Goal: Transaction & Acquisition: Purchase product/service

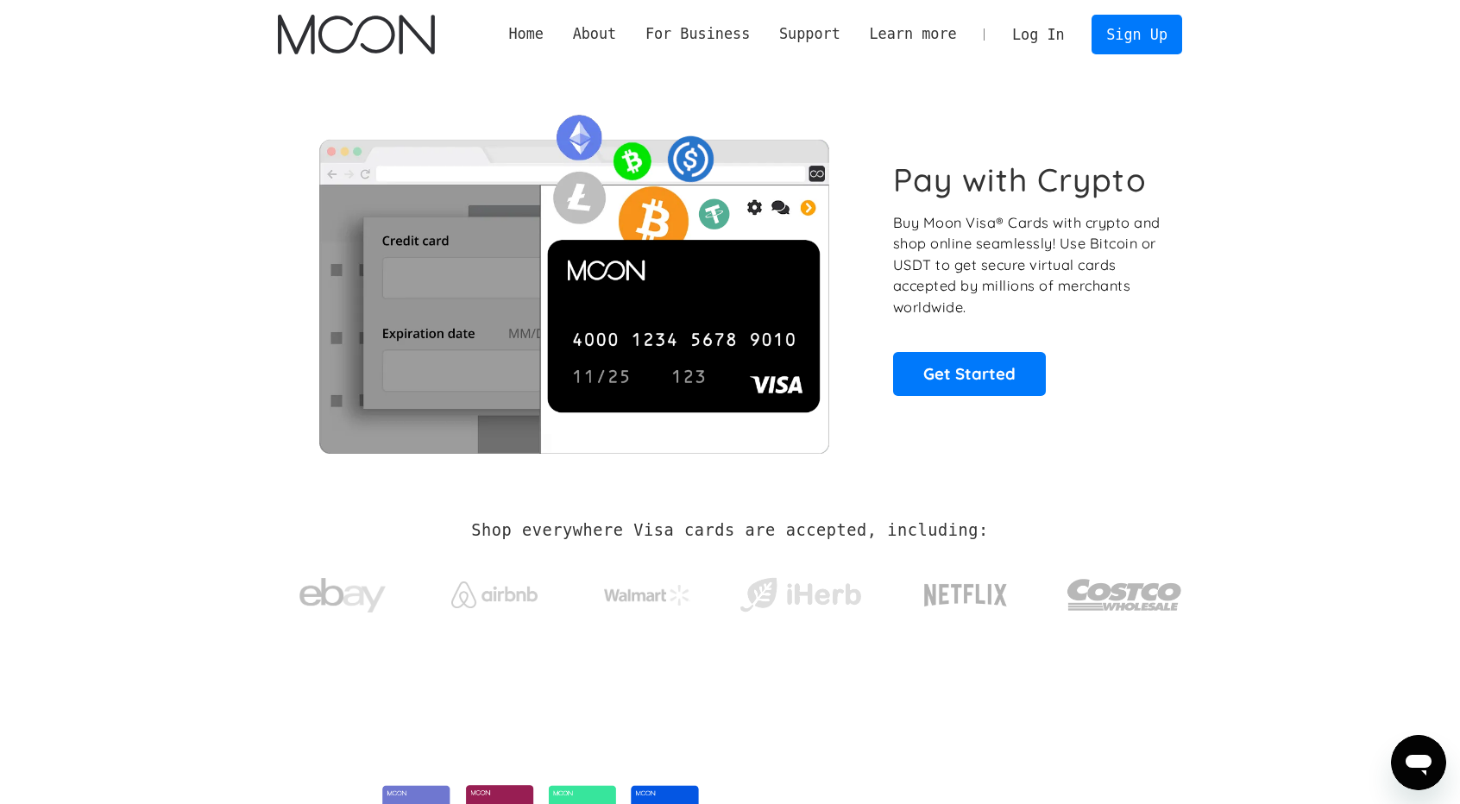
click at [1047, 35] on link "Log In" at bounding box center [1037, 35] width 81 height 38
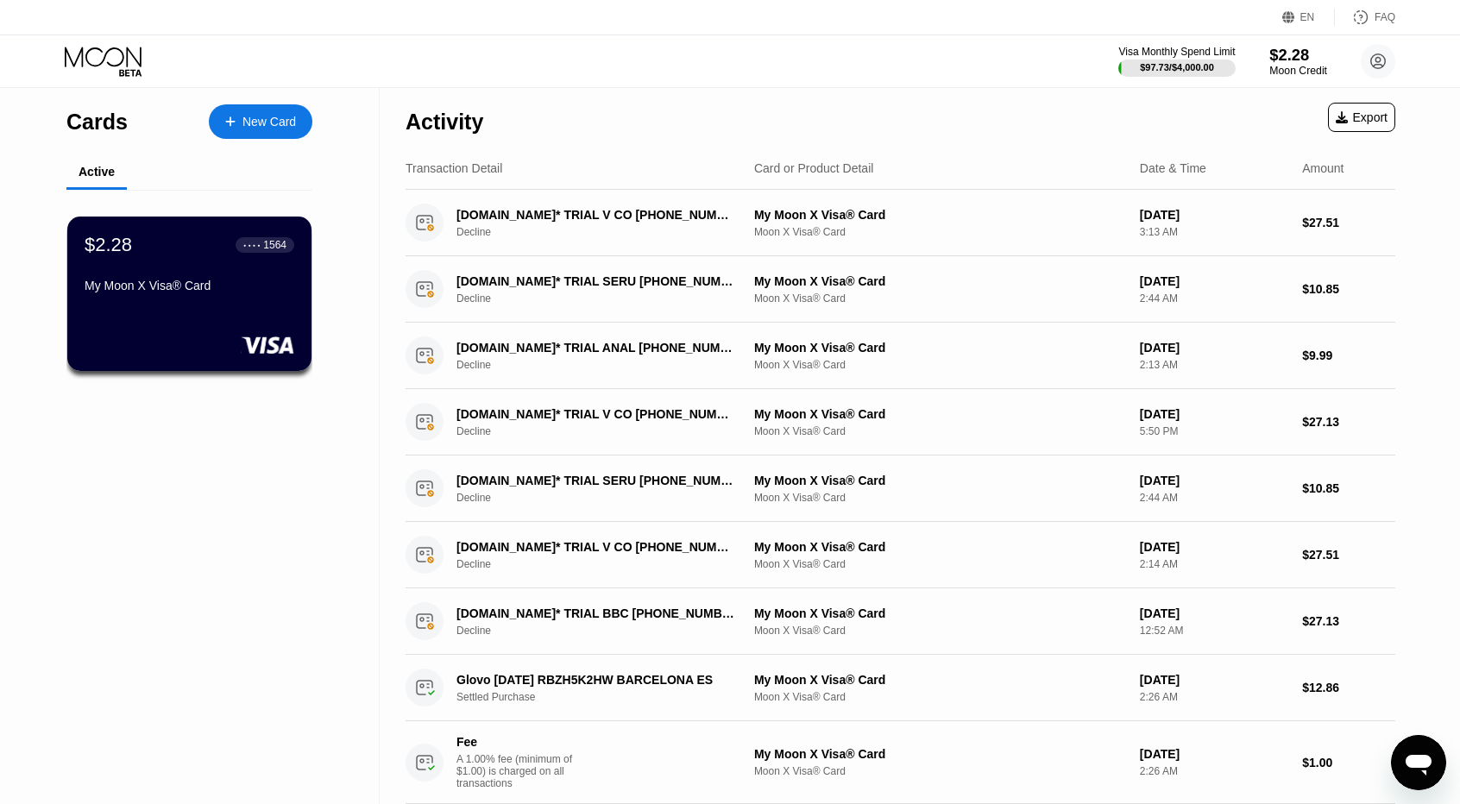
click at [1278, 63] on div "$2.28" at bounding box center [1298, 55] width 58 height 18
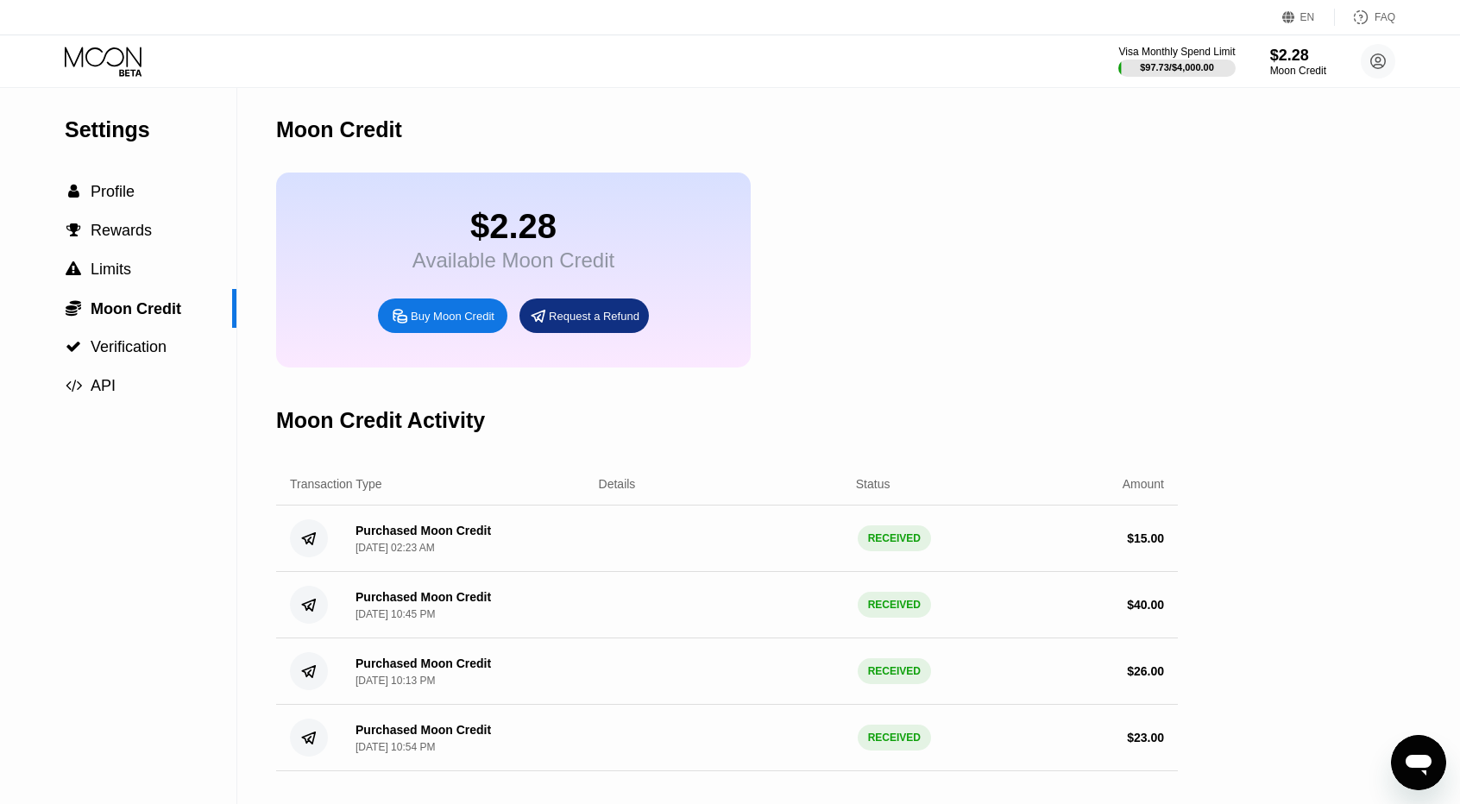
click at [454, 324] on div "Buy Moon Credit" at bounding box center [453, 316] width 84 height 15
click at [454, 333] on div "Buy Moon Credit Amount (Minimum: $5.00) USD Payment Method BITCOIN Conversion R…" at bounding box center [730, 402] width 1460 height 804
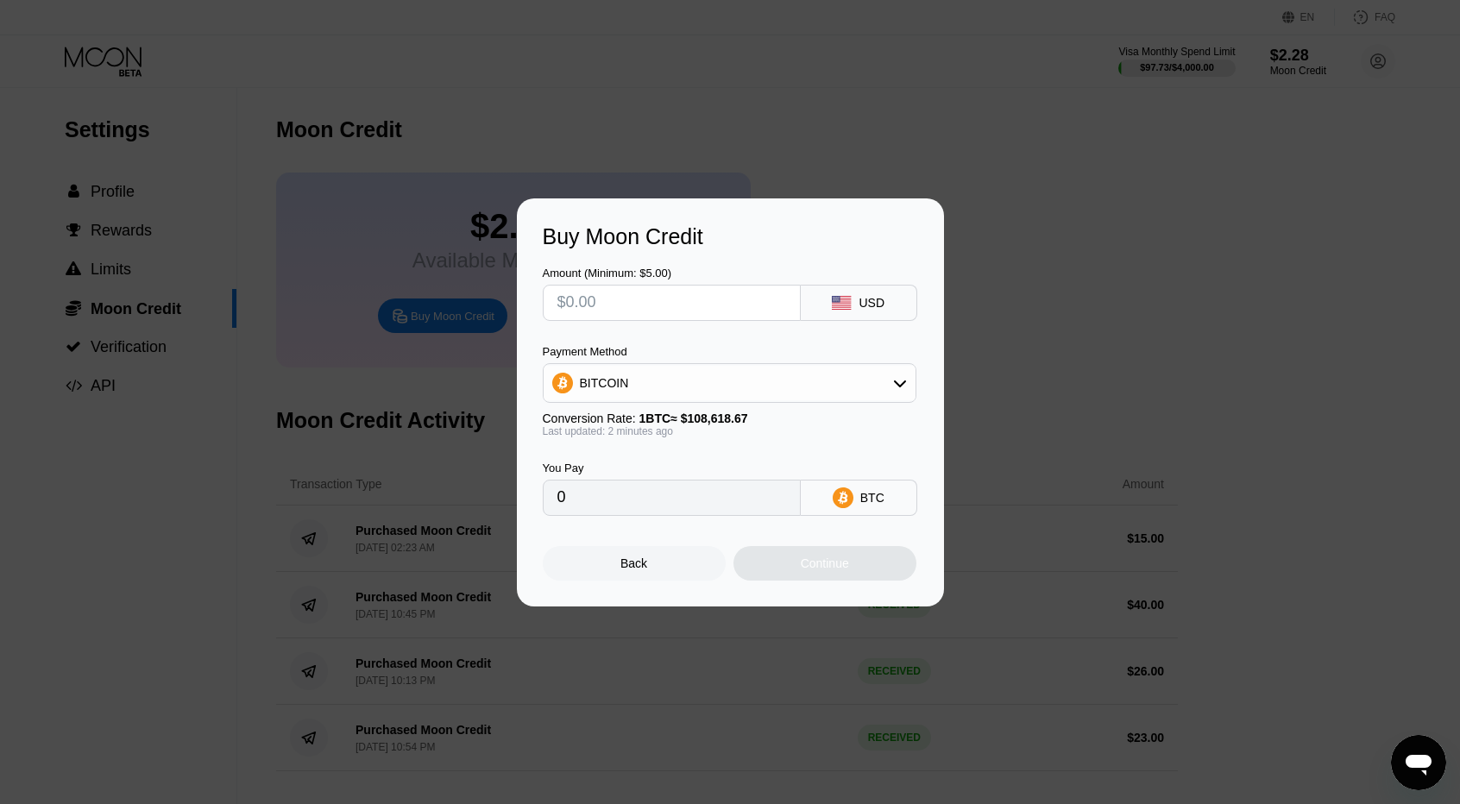
click at [581, 358] on div "Payment Method BITCOIN" at bounding box center [730, 374] width 374 height 58
click at [607, 394] on div "BITCOIN" at bounding box center [730, 383] width 372 height 35
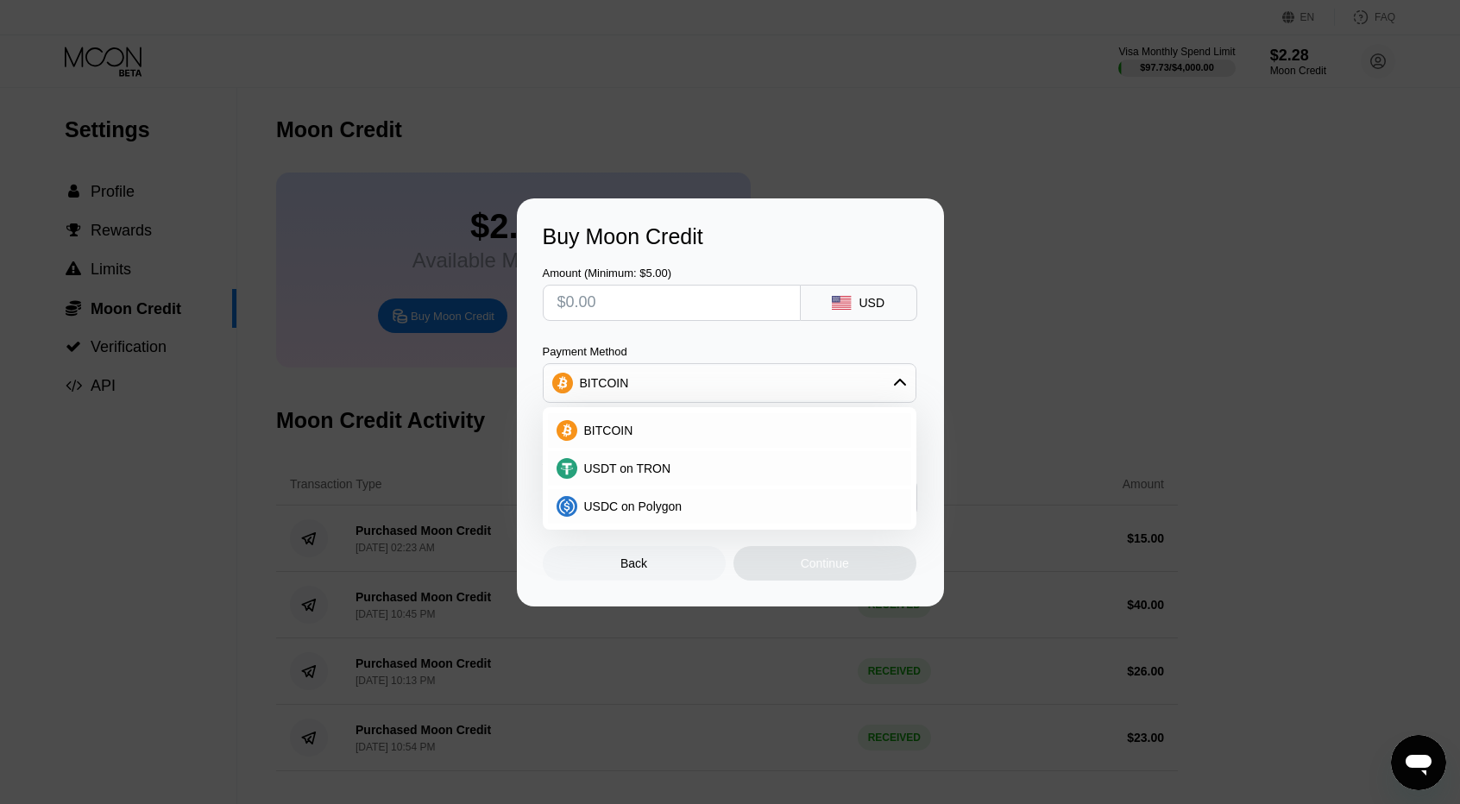
click at [616, 339] on div "Amount (Minimum: $5.00) USD Payment Method BITCOIN BITCOIN USDT on TRON USDC on…" at bounding box center [730, 382] width 375 height 267
click at [613, 291] on input "text" at bounding box center [671, 303] width 229 height 35
type input "$4"
type input "0.00003683"
type input "$40"
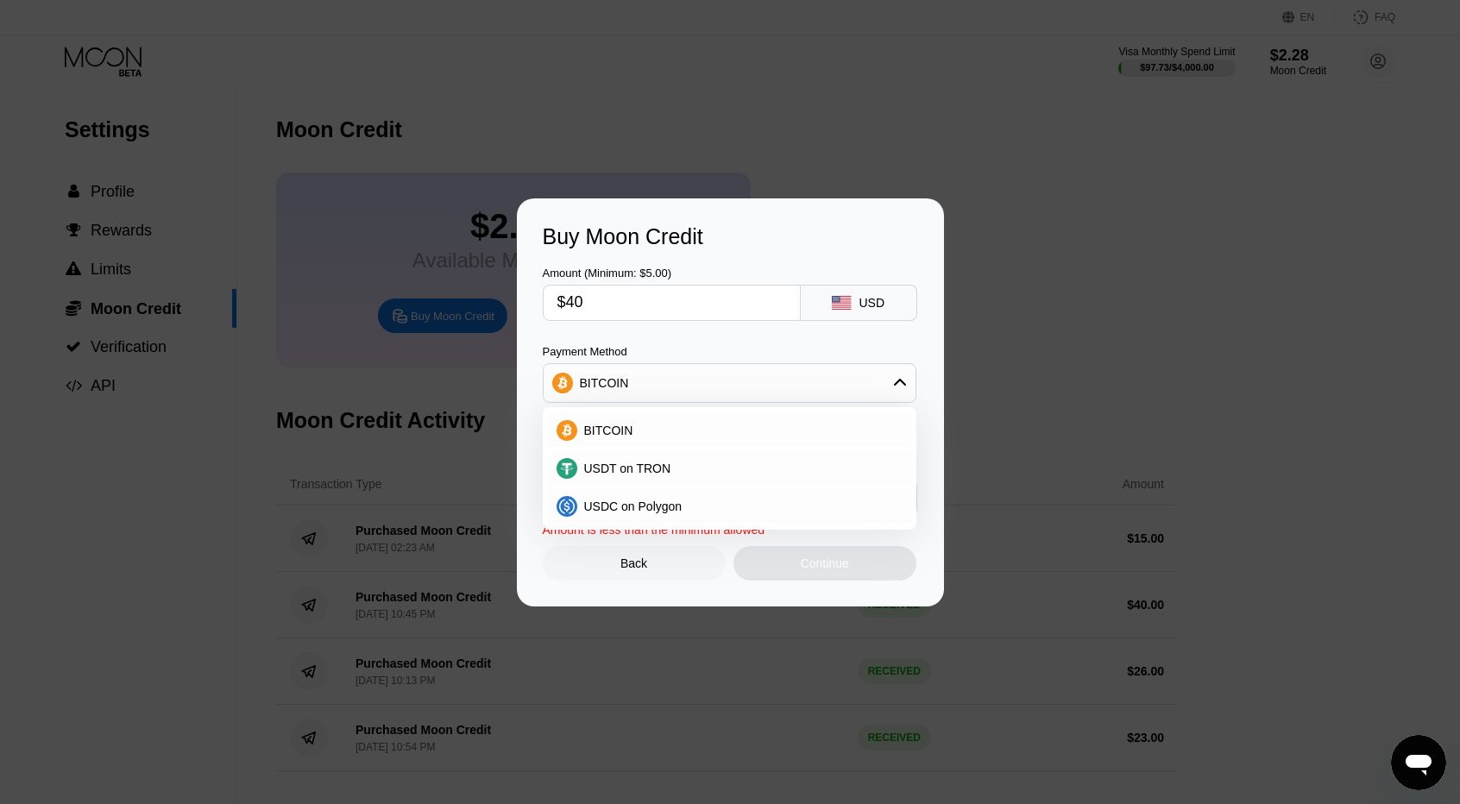
type input "0.00036827"
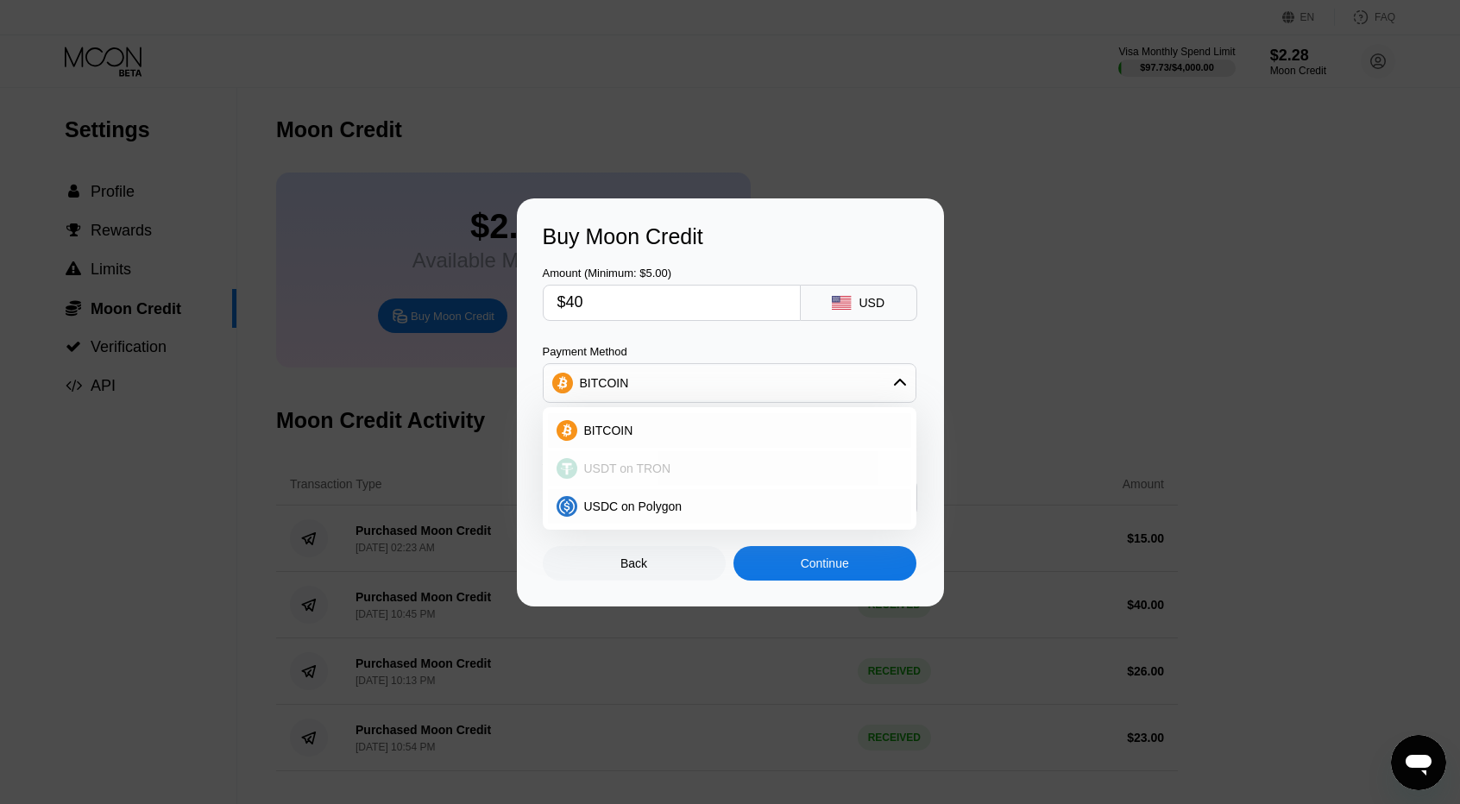
type input "$40"
click at [643, 453] on div "USDT on TRON" at bounding box center [729, 468] width 363 height 35
type input "40.40"
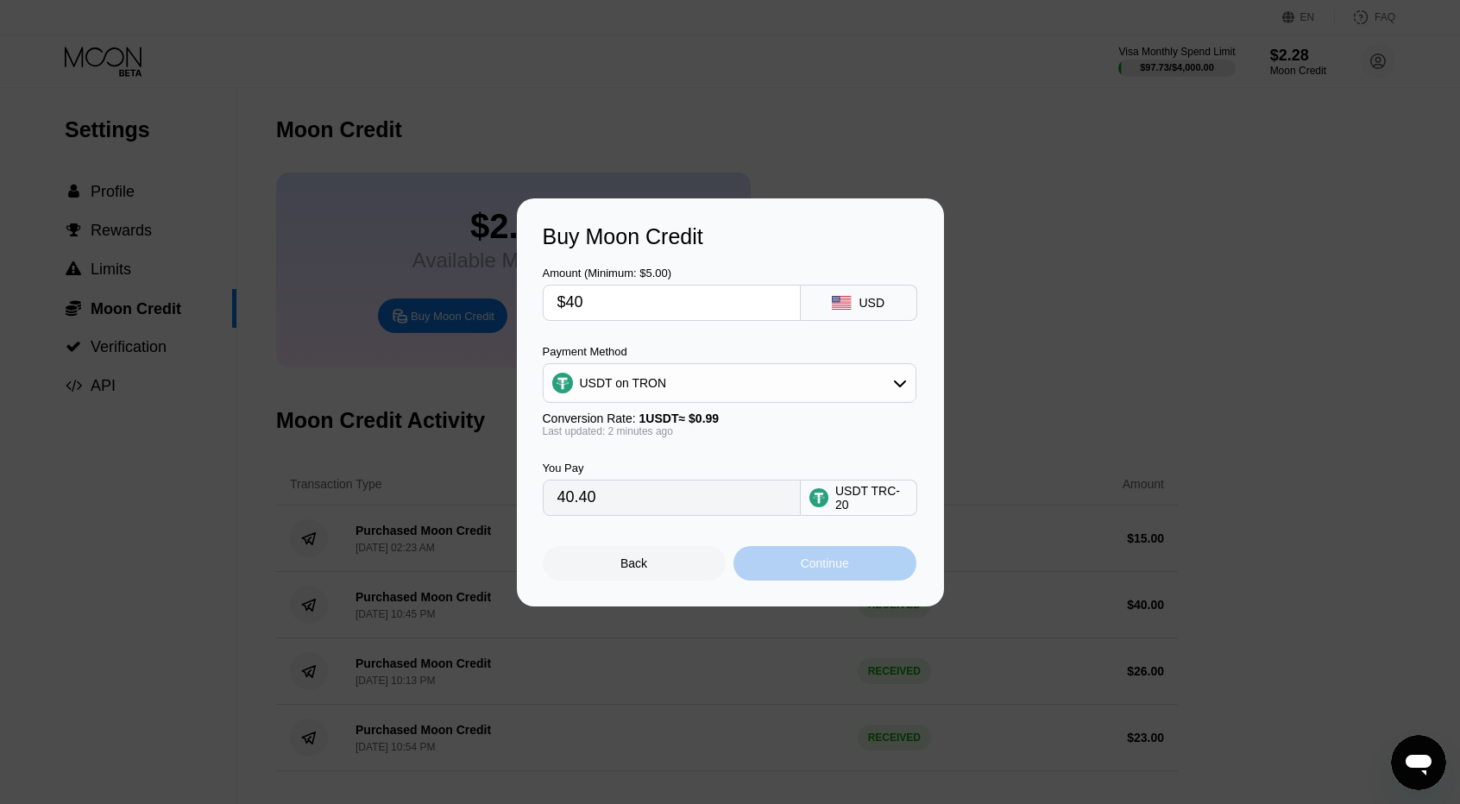
click at [811, 570] on div "Continue" at bounding box center [825, 563] width 48 height 14
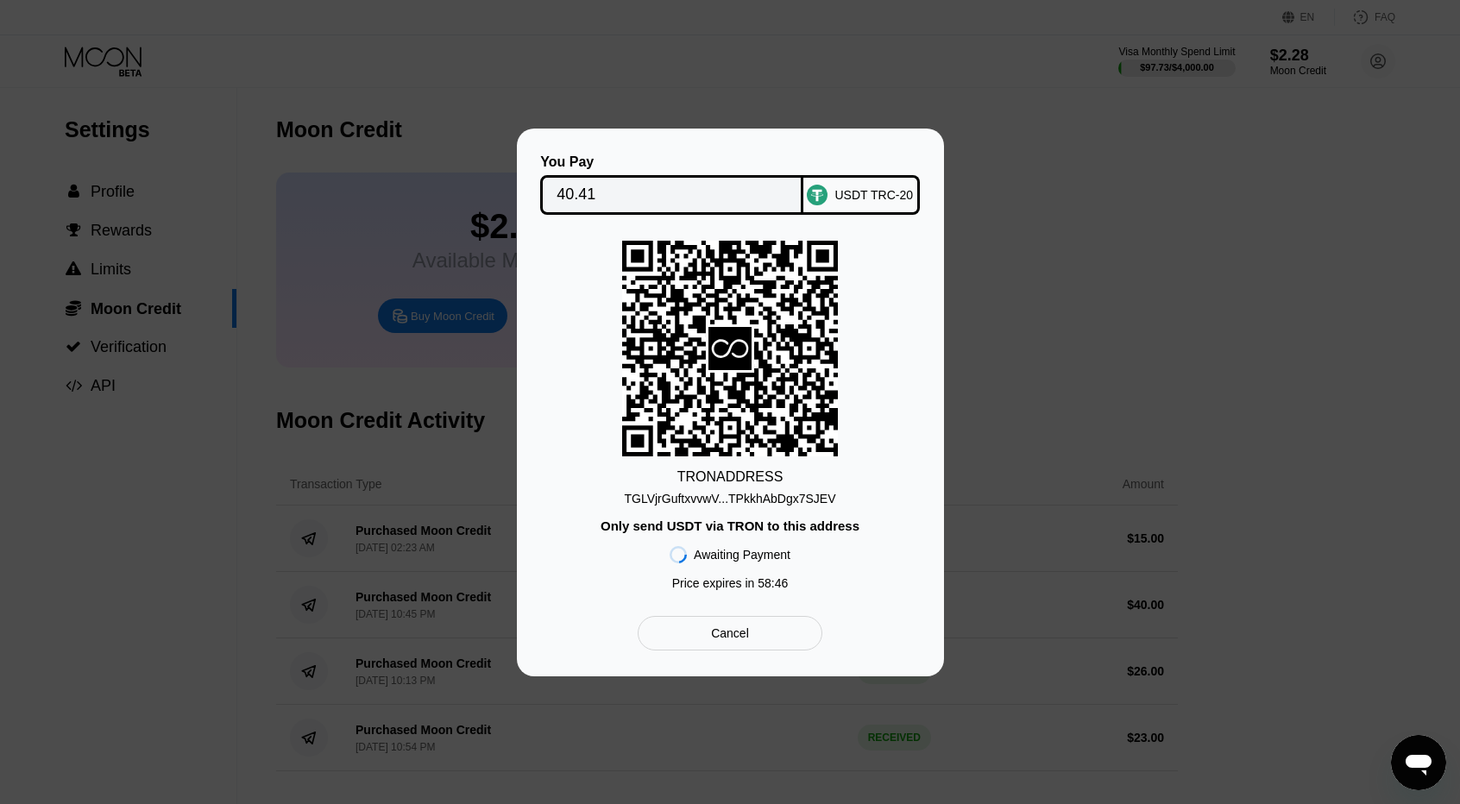
click at [749, 645] on div "Cancel" at bounding box center [730, 633] width 184 height 35
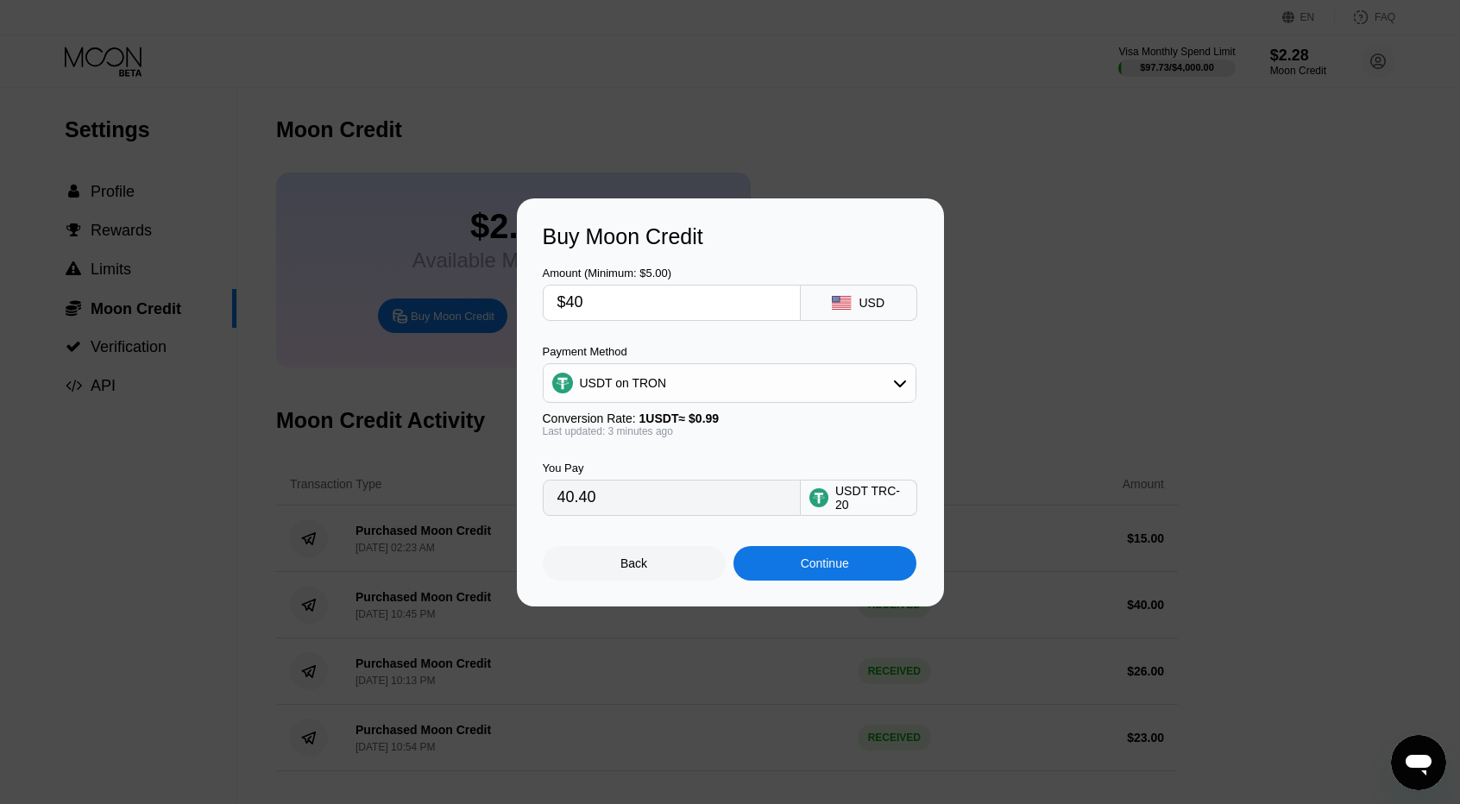
click at [637, 320] on div "Amount (Minimum: $5.00) $40 USD Payment Method USDT on TRON Conversion Rate: 1 …" at bounding box center [730, 382] width 375 height 267
click at [632, 303] on input "$40" at bounding box center [671, 303] width 229 height 35
type input "$1"
type input "1.01"
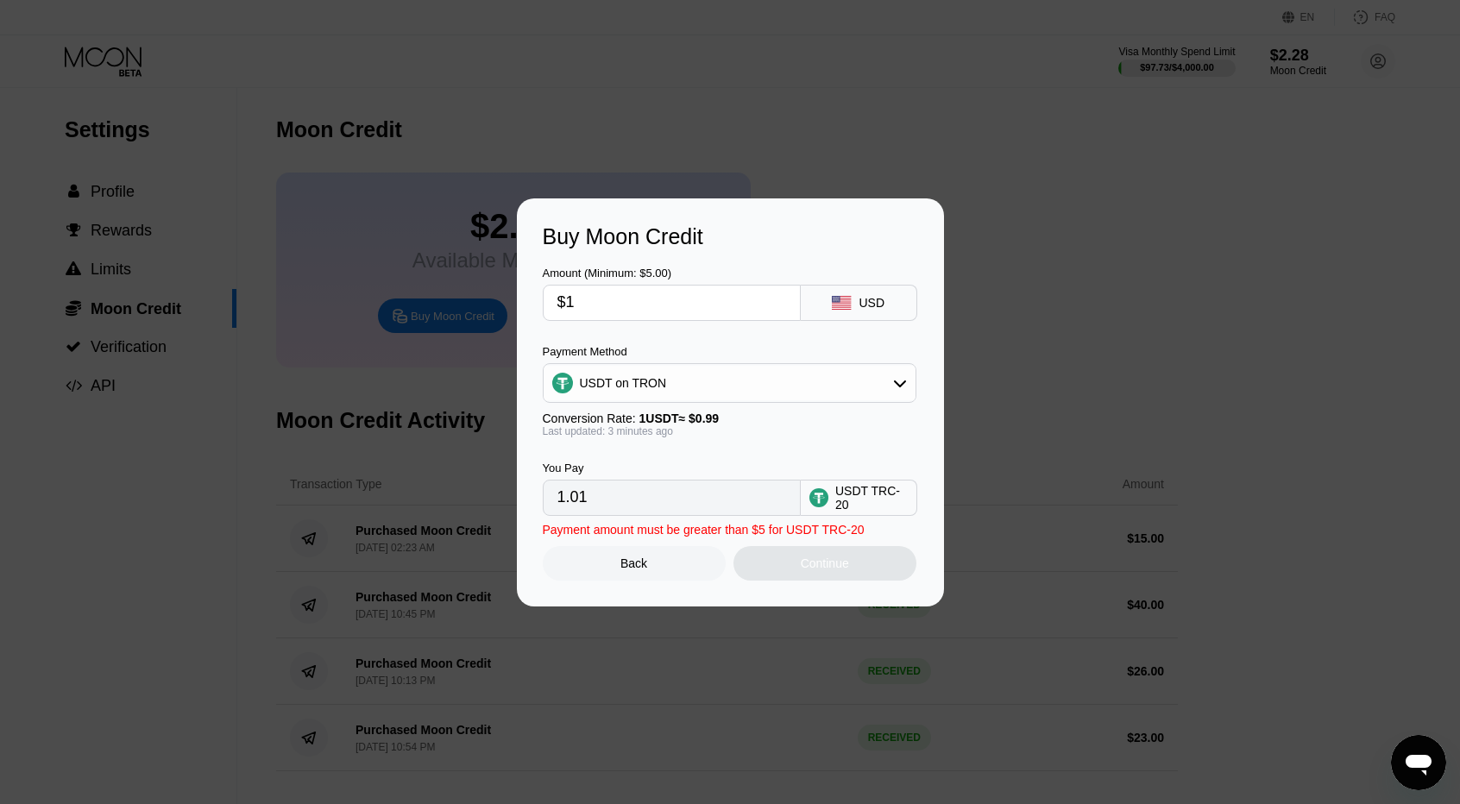
type input "$15"
type input "15.15"
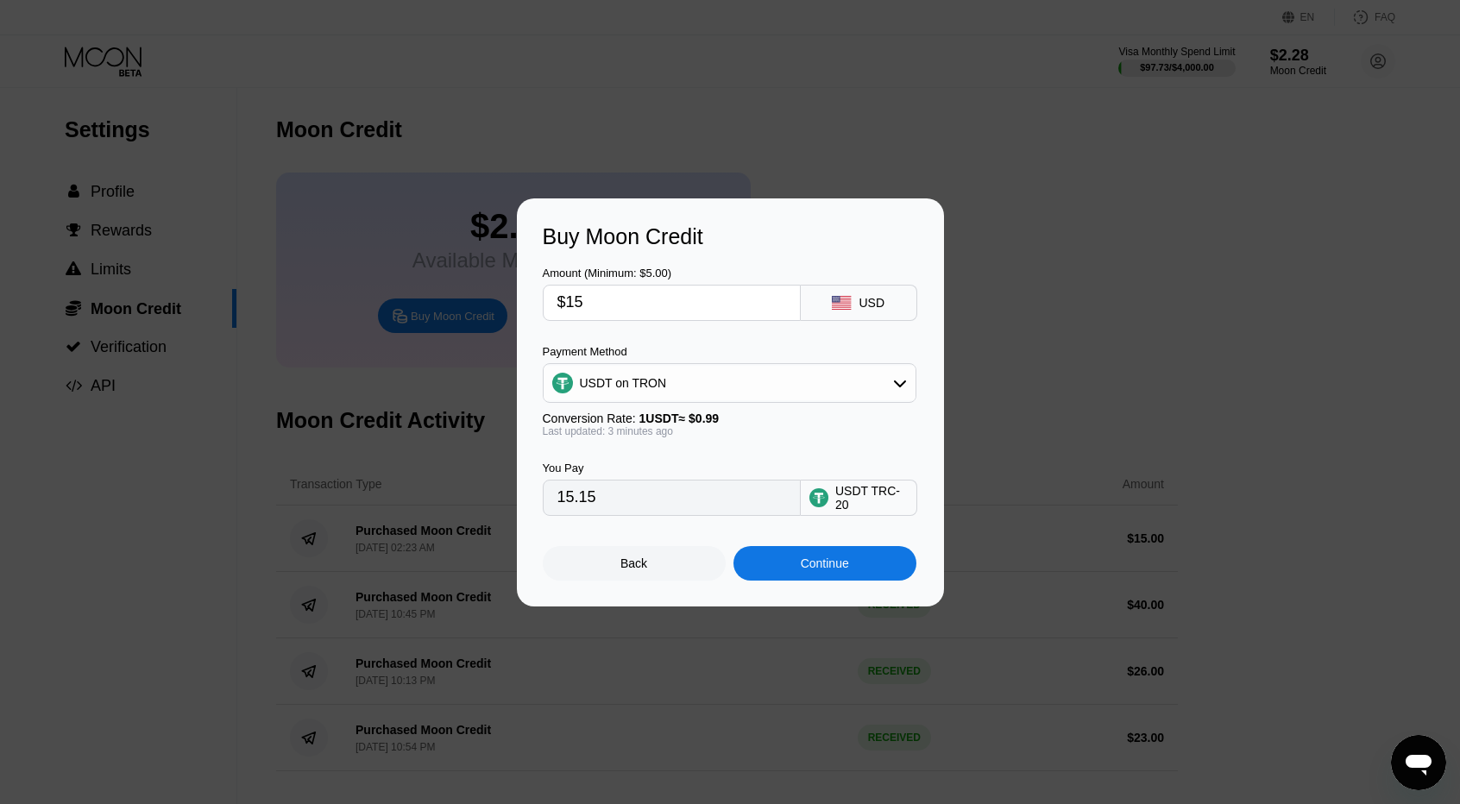
click at [632, 303] on input "$15" at bounding box center [671, 303] width 229 height 35
type input "$1"
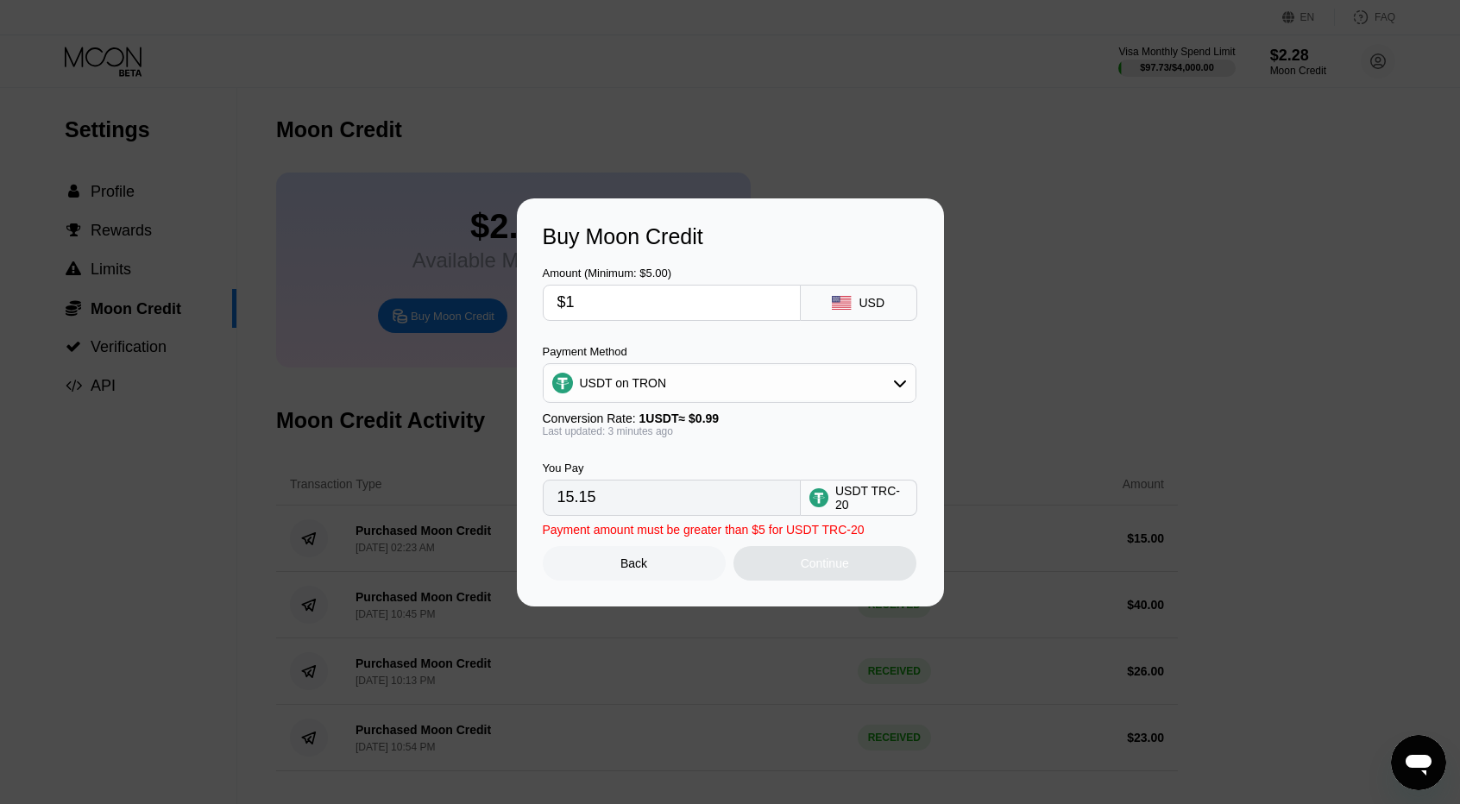
type input "1.01"
type input "$14"
type input "14.14"
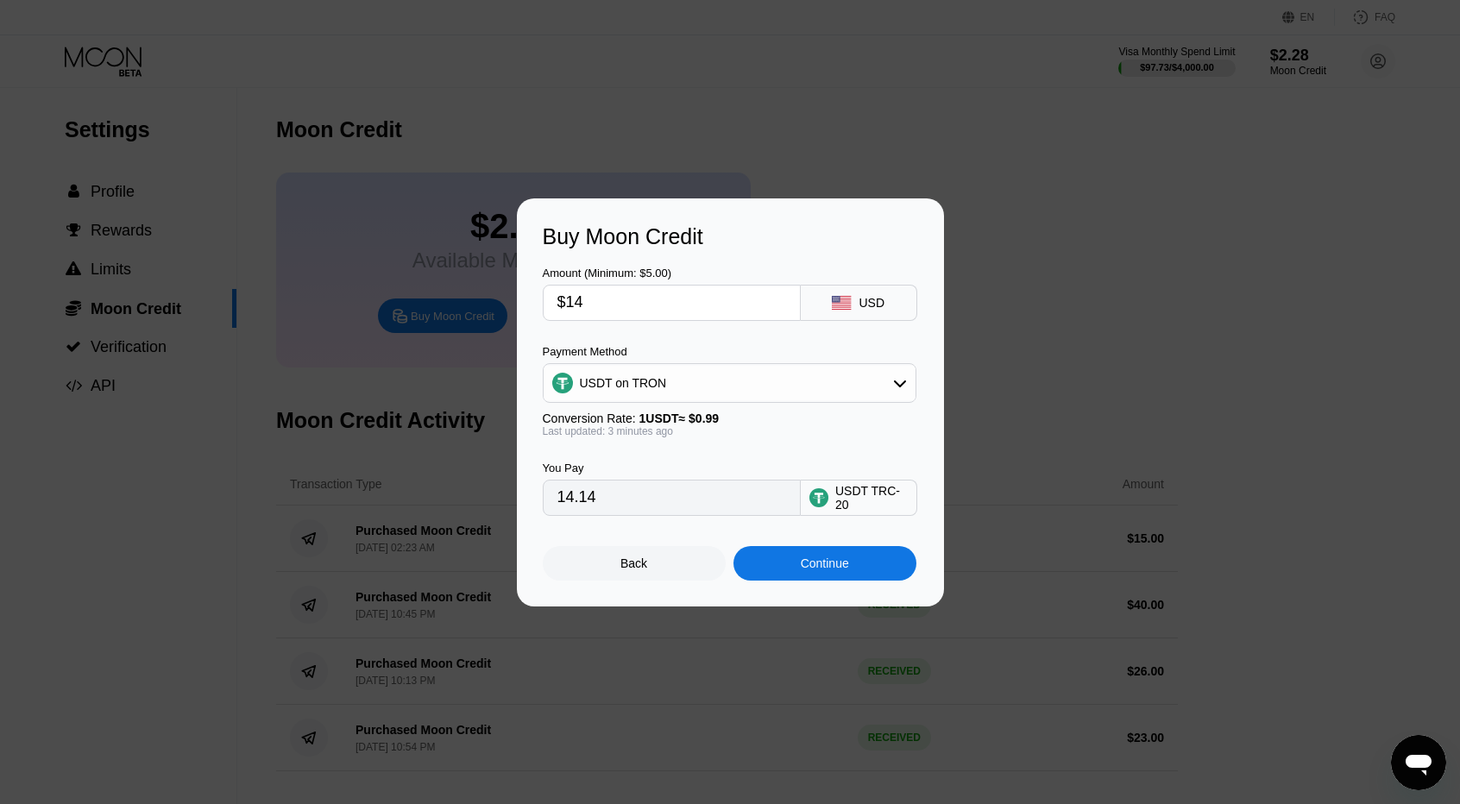
type input "$14"
click at [856, 563] on div "Continue" at bounding box center [824, 563] width 183 height 35
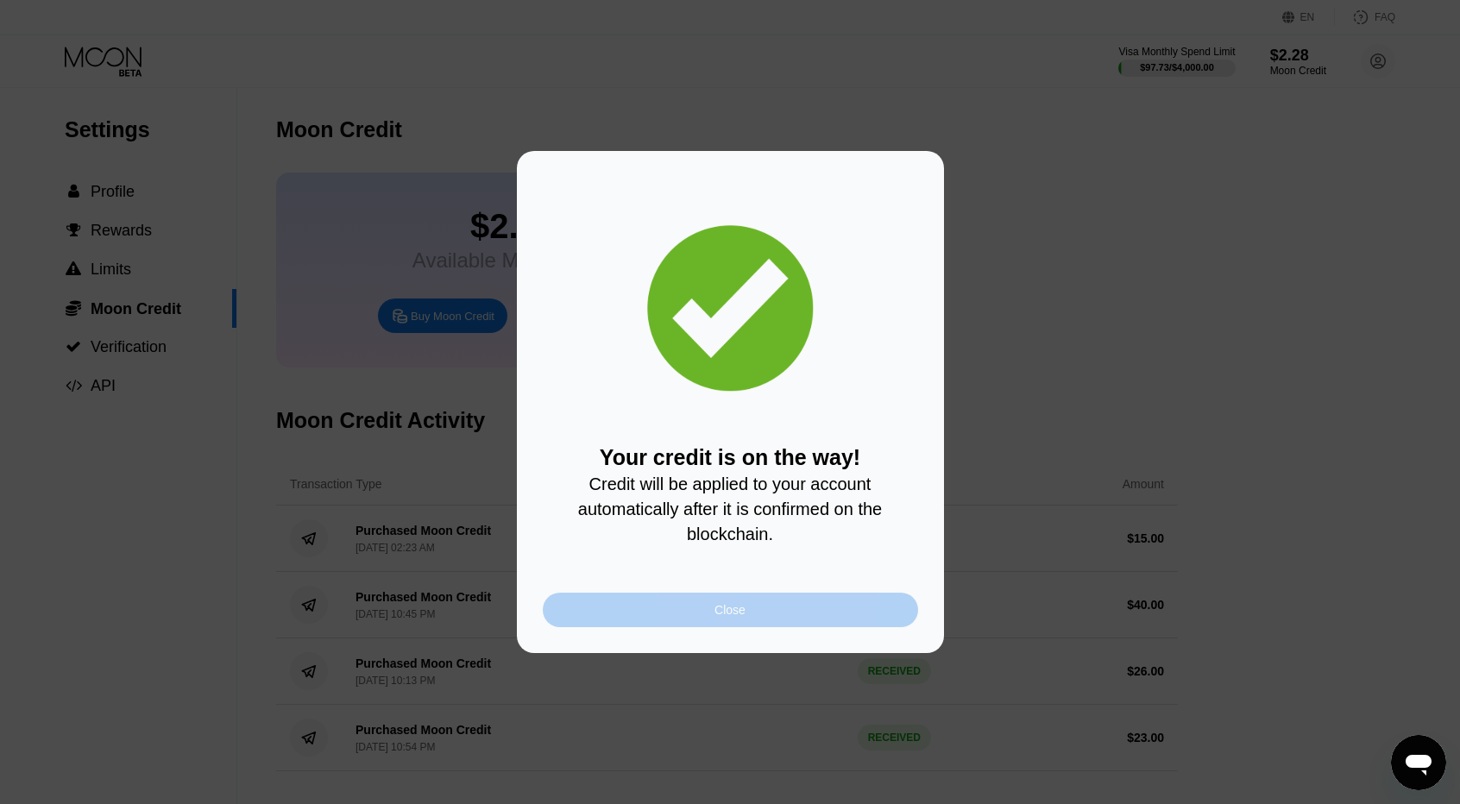
click at [792, 614] on div "Close" at bounding box center [730, 610] width 375 height 35
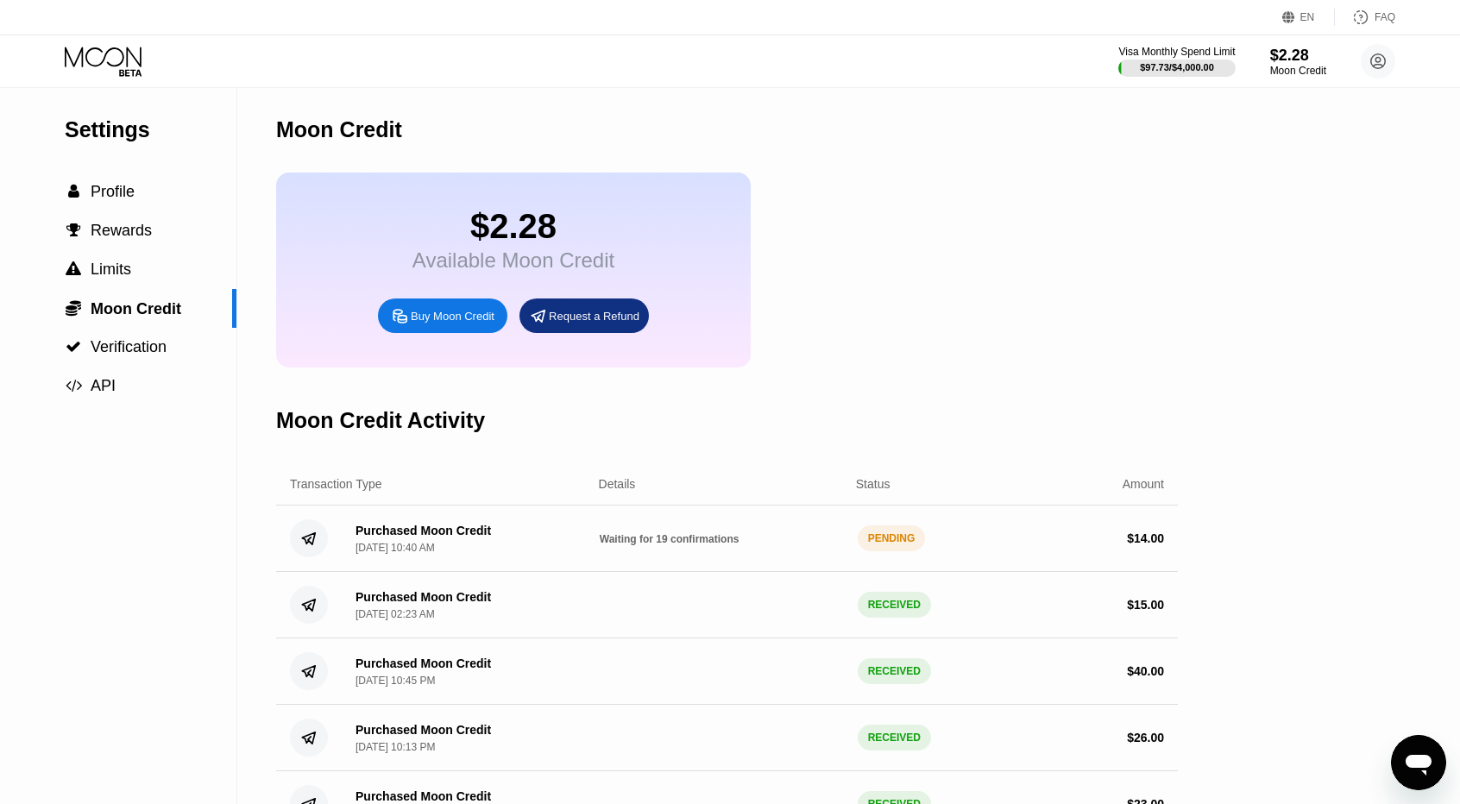
click at [143, 64] on icon at bounding box center [105, 62] width 80 height 30
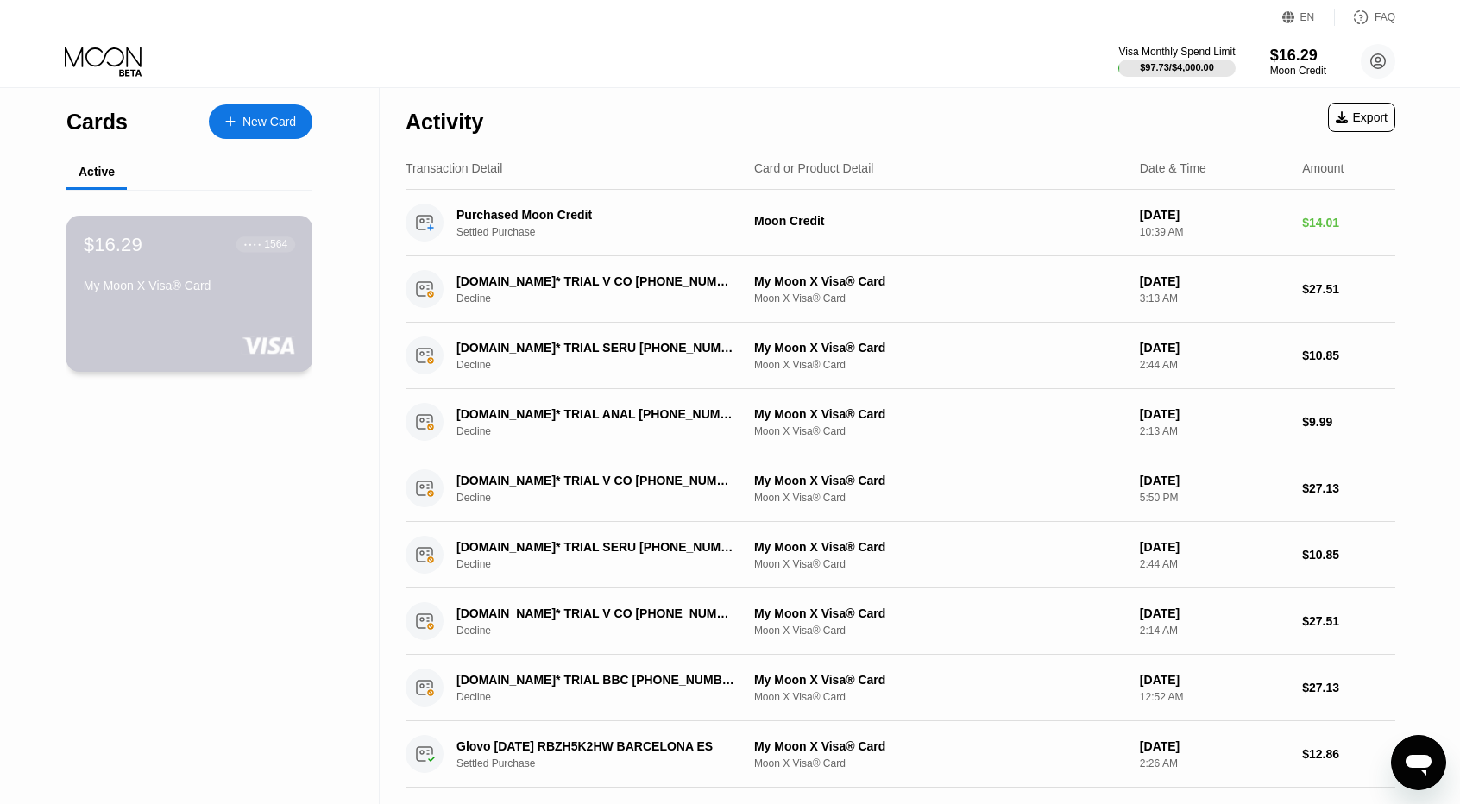
click at [237, 274] on div "$16.29 ● ● ● ● 1564 My Moon X Visa® Card" at bounding box center [189, 266] width 211 height 66
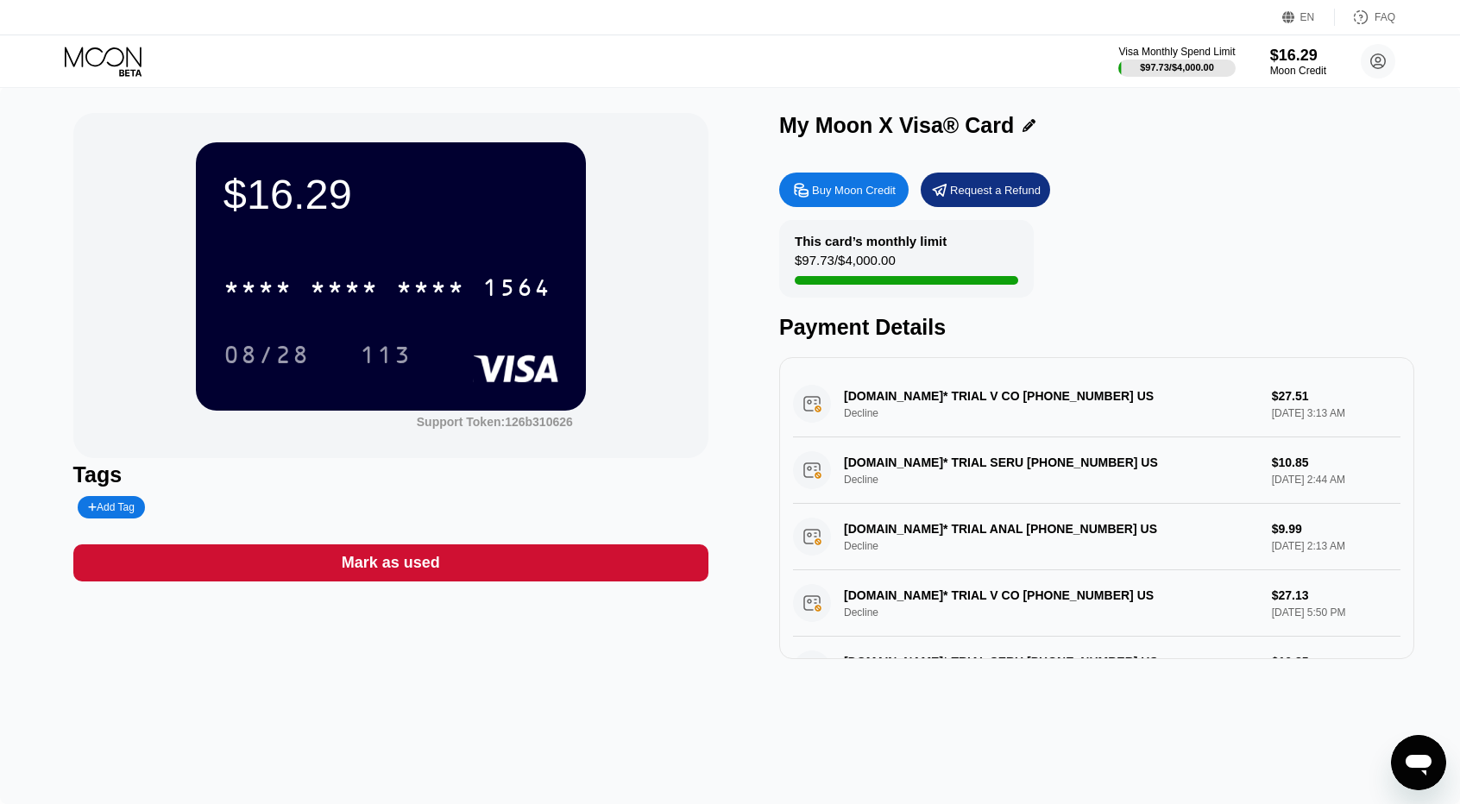
click at [840, 211] on div "Buy Moon Credit Request a Refund This card’s monthly limit $97.73 / $4,000.00 P…" at bounding box center [1096, 411] width 635 height 495
click at [869, 194] on div "Buy Moon Credit" at bounding box center [854, 190] width 84 height 15
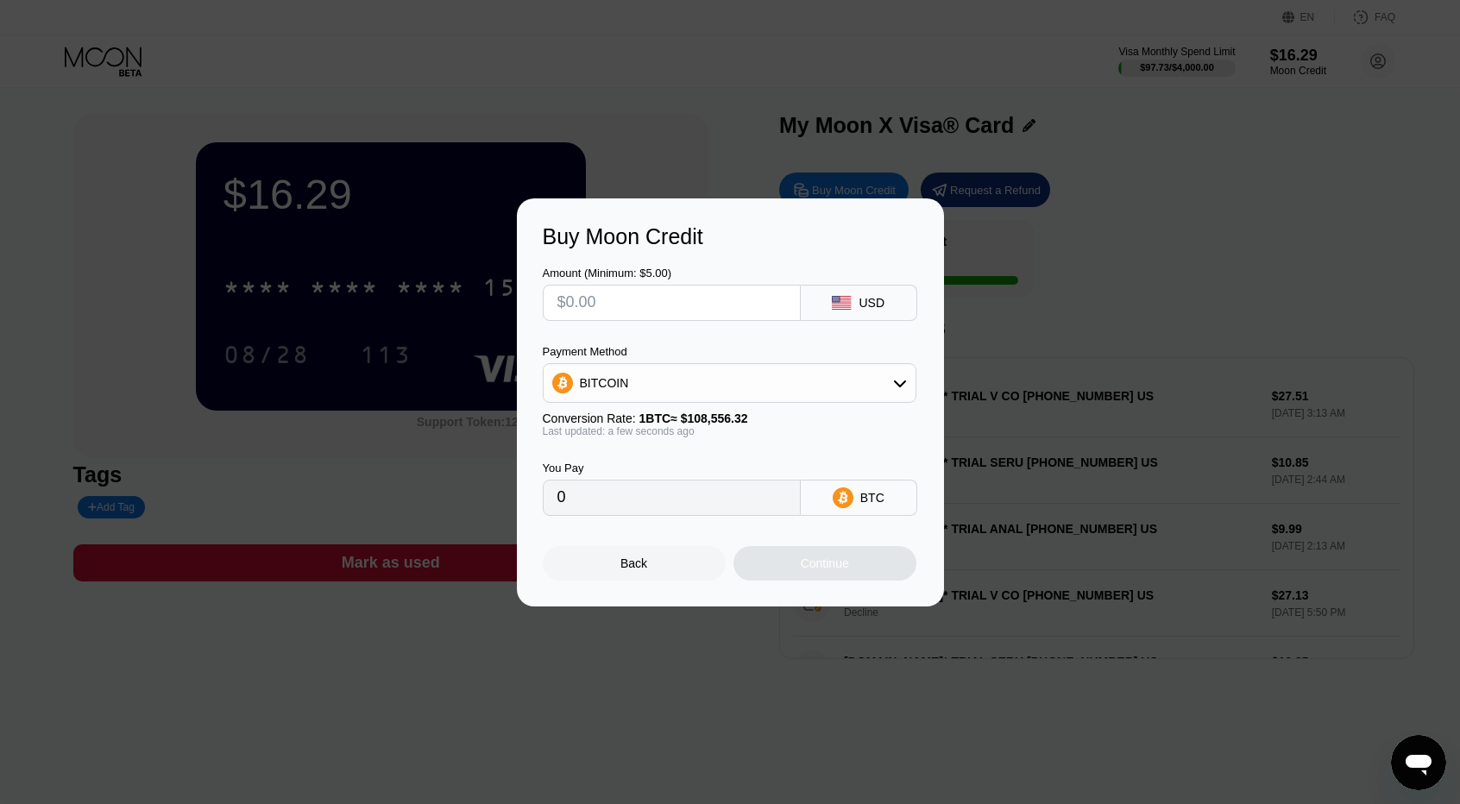
click at [1155, 156] on div at bounding box center [736, 402] width 1473 height 804
click at [172, 106] on div at bounding box center [736, 402] width 1473 height 804
click at [688, 569] on div "Back" at bounding box center [634, 563] width 183 height 35
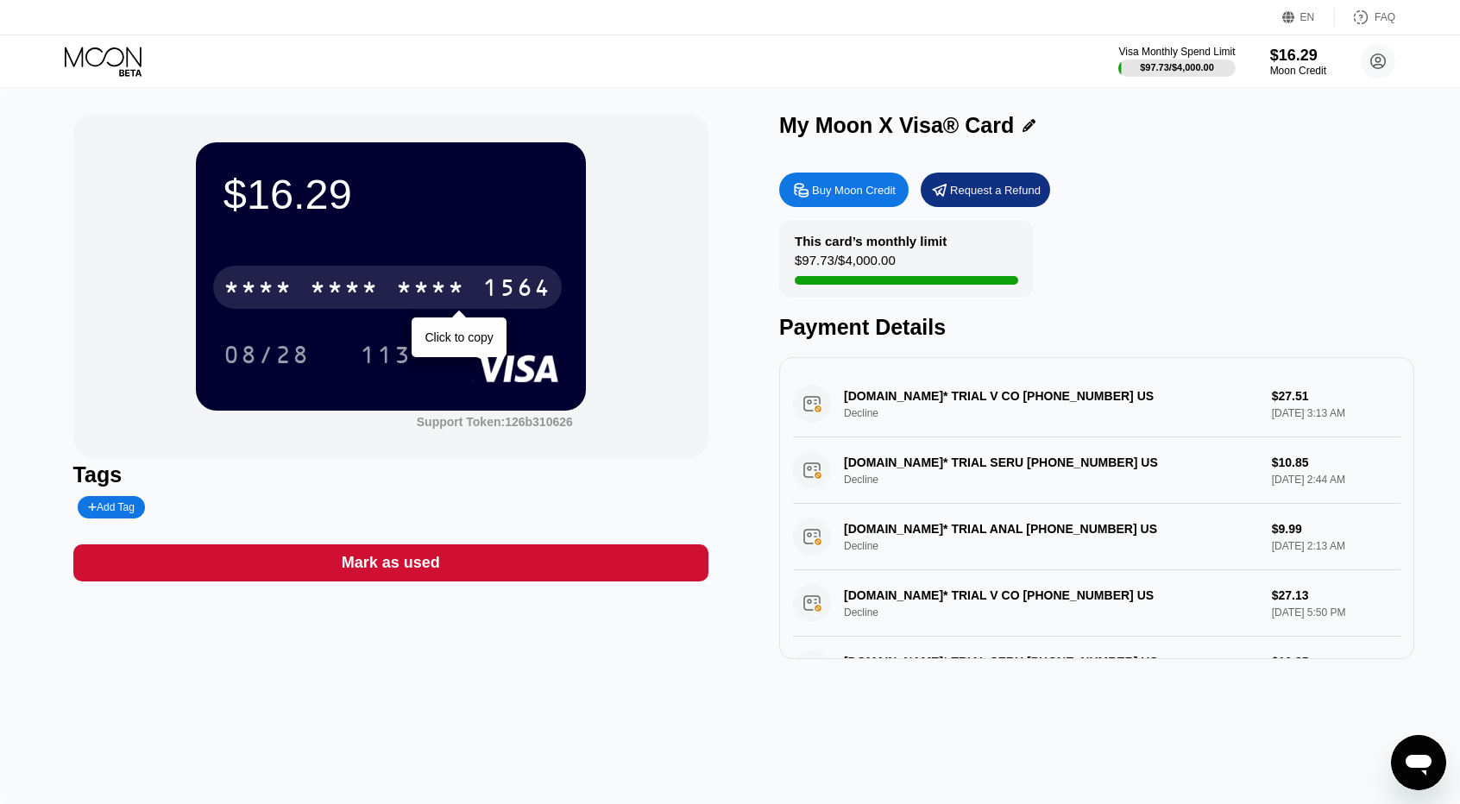
click at [374, 290] on div "* * * *" at bounding box center [344, 290] width 69 height 28
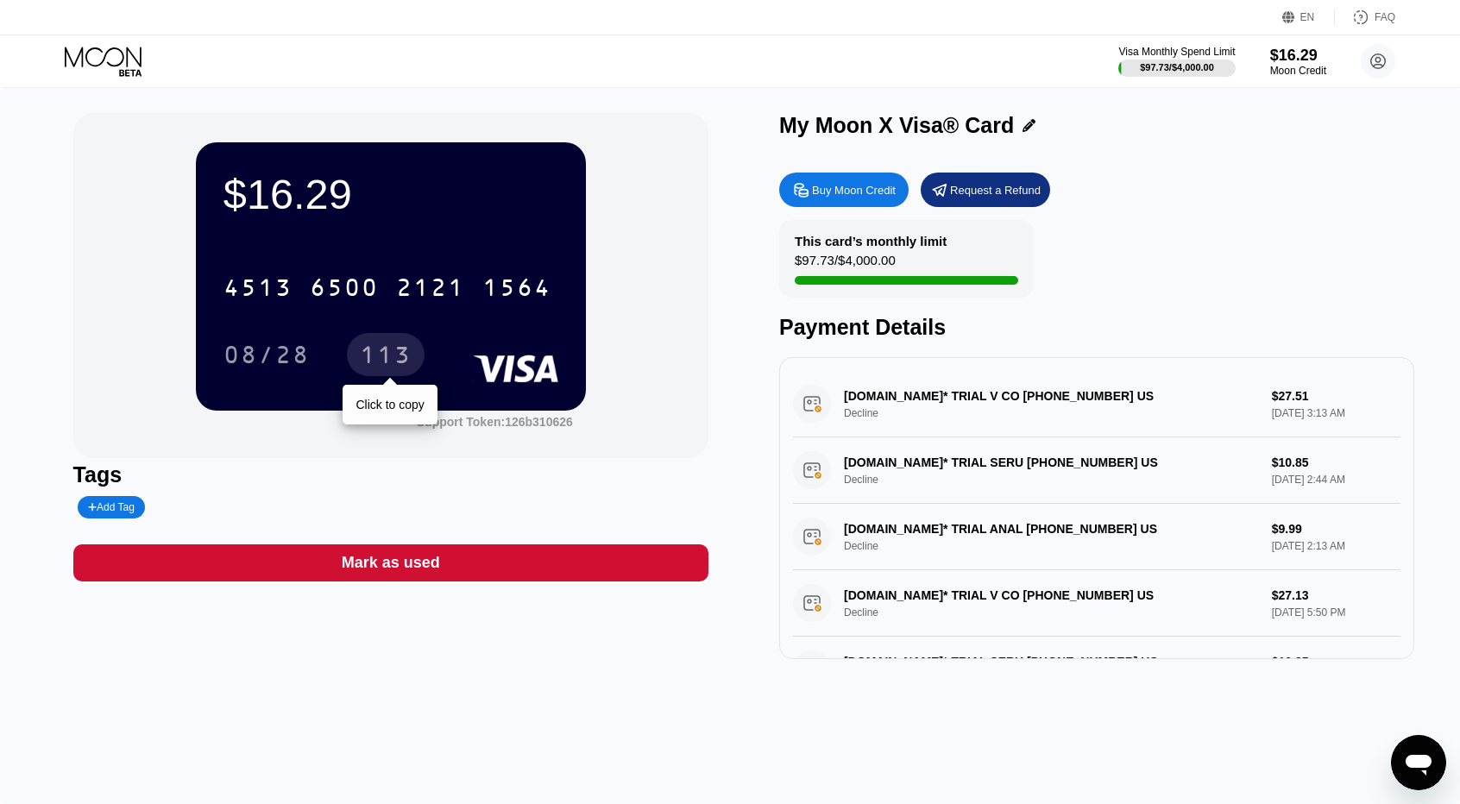
click at [404, 360] on div "113" at bounding box center [386, 357] width 52 height 28
click at [114, 62] on icon at bounding box center [105, 62] width 80 height 30
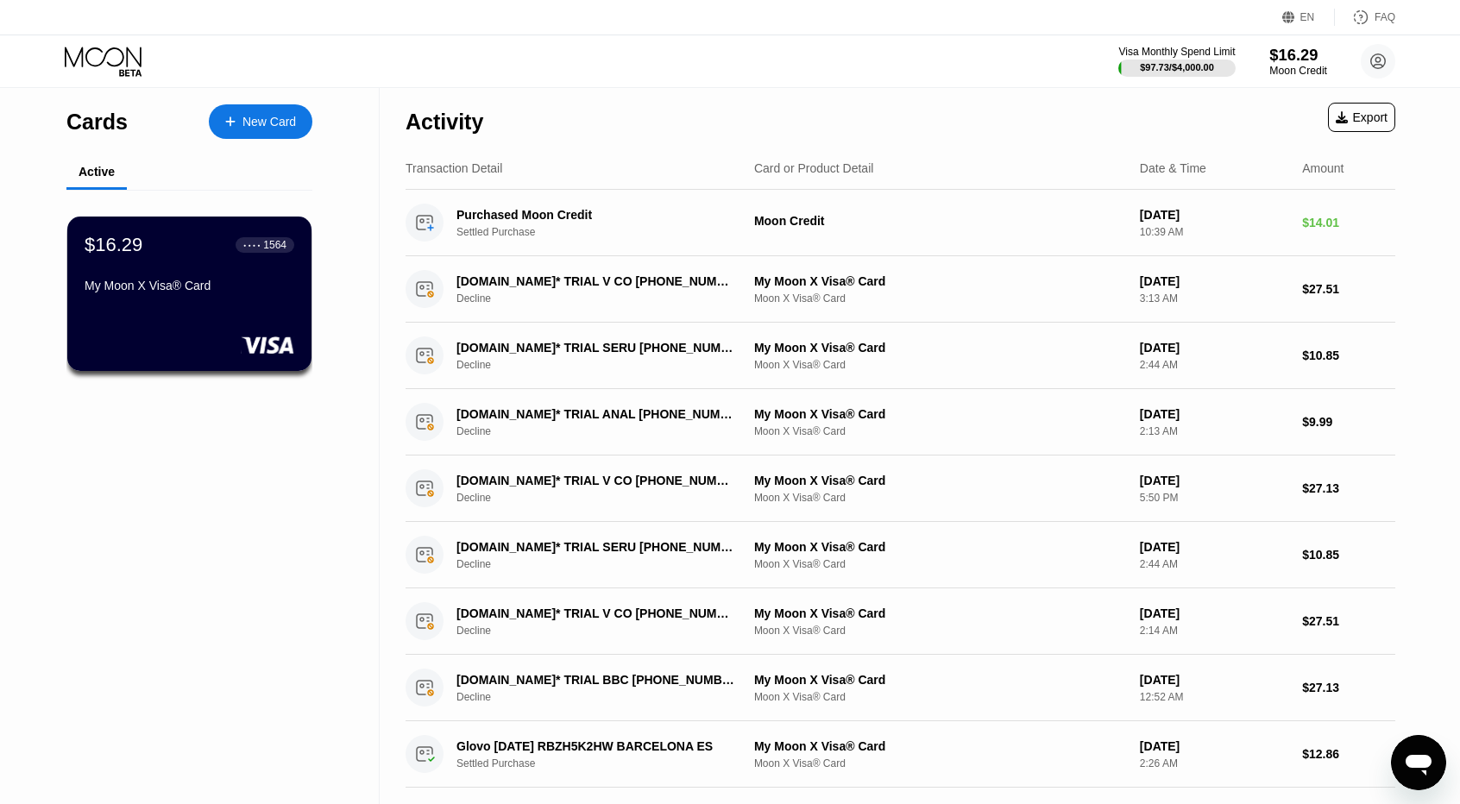
click at [1284, 59] on div "$16.29" at bounding box center [1298, 55] width 58 height 18
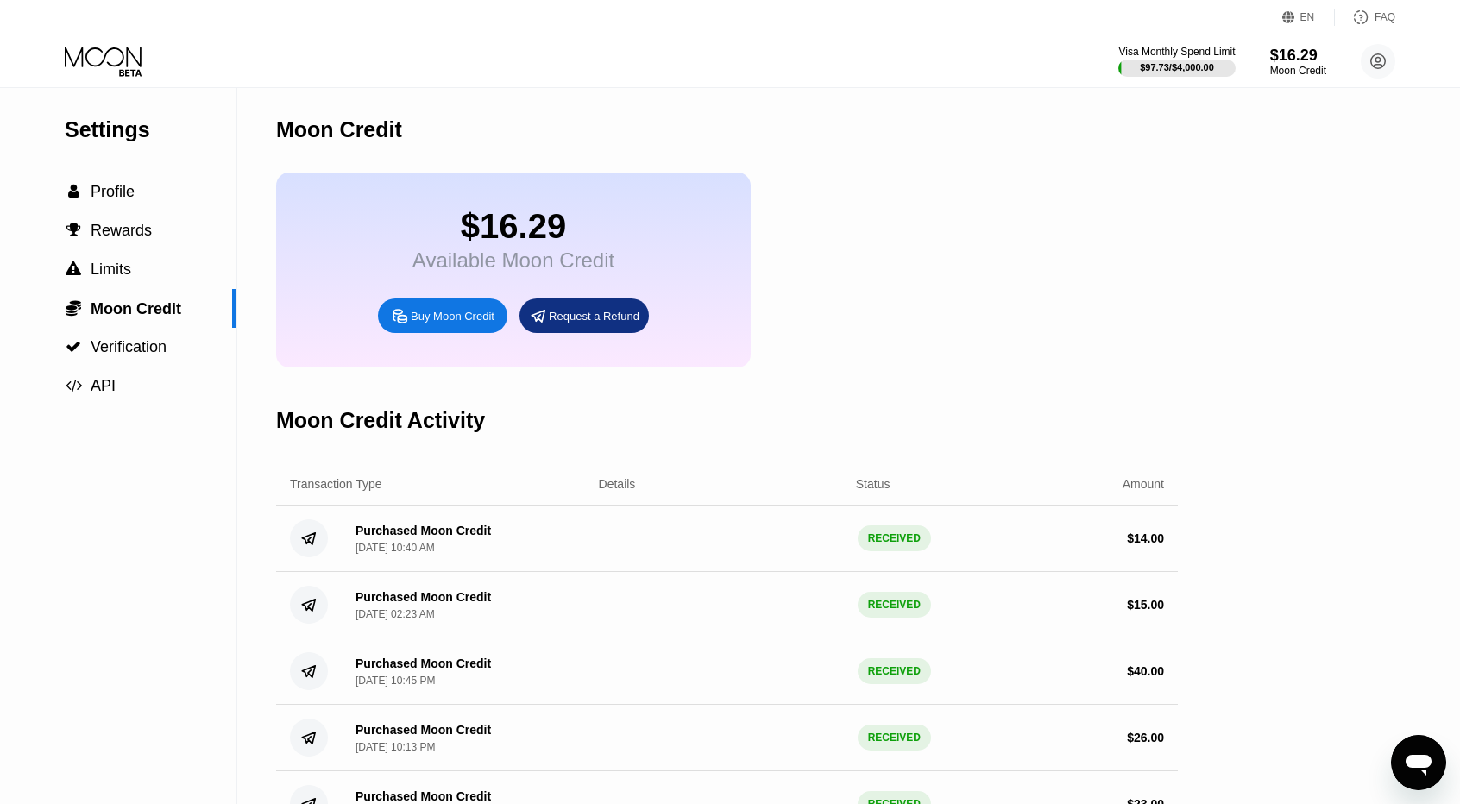
click at [129, 63] on icon at bounding box center [105, 62] width 80 height 30
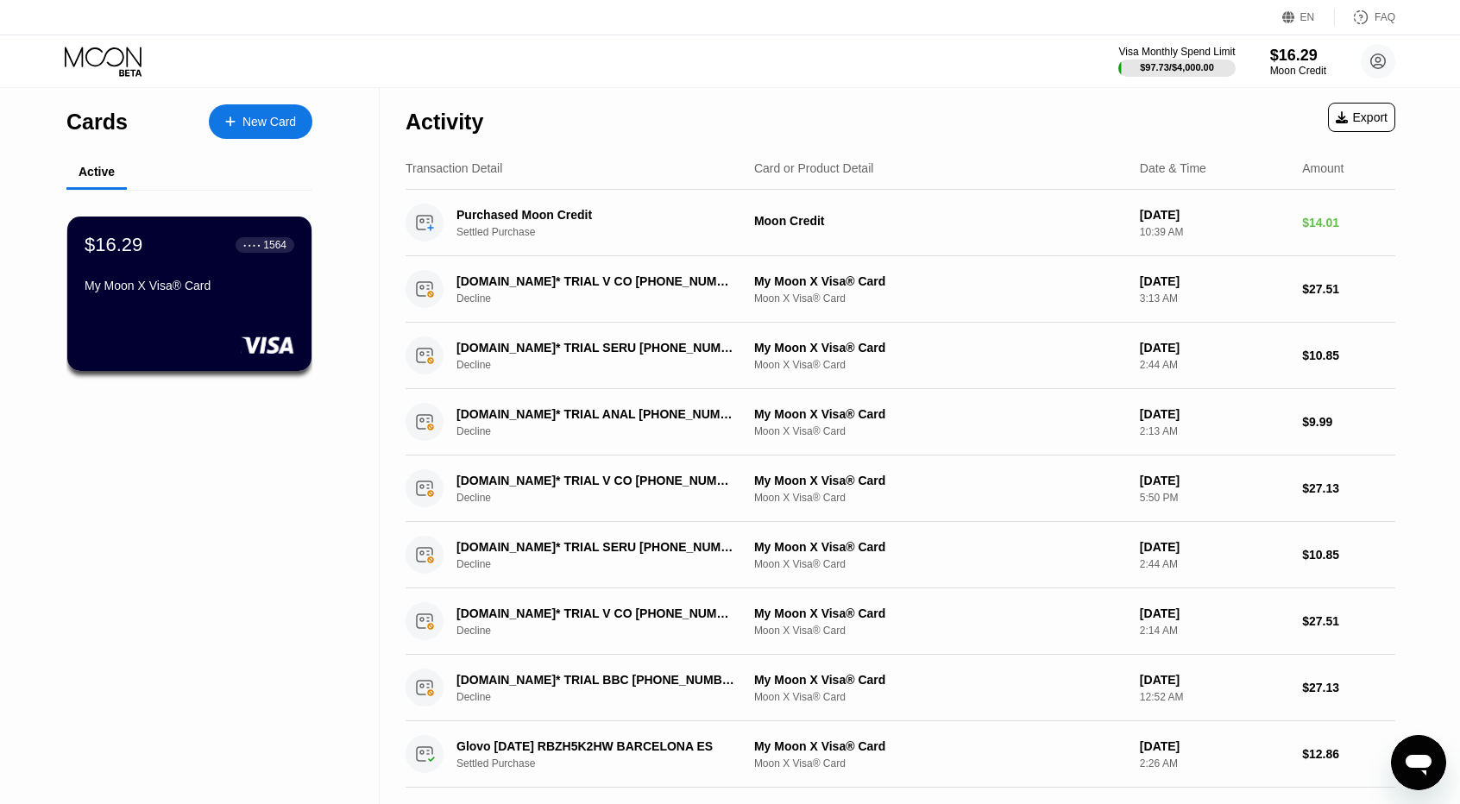
click at [223, 133] on div "New Card" at bounding box center [261, 121] width 104 height 35
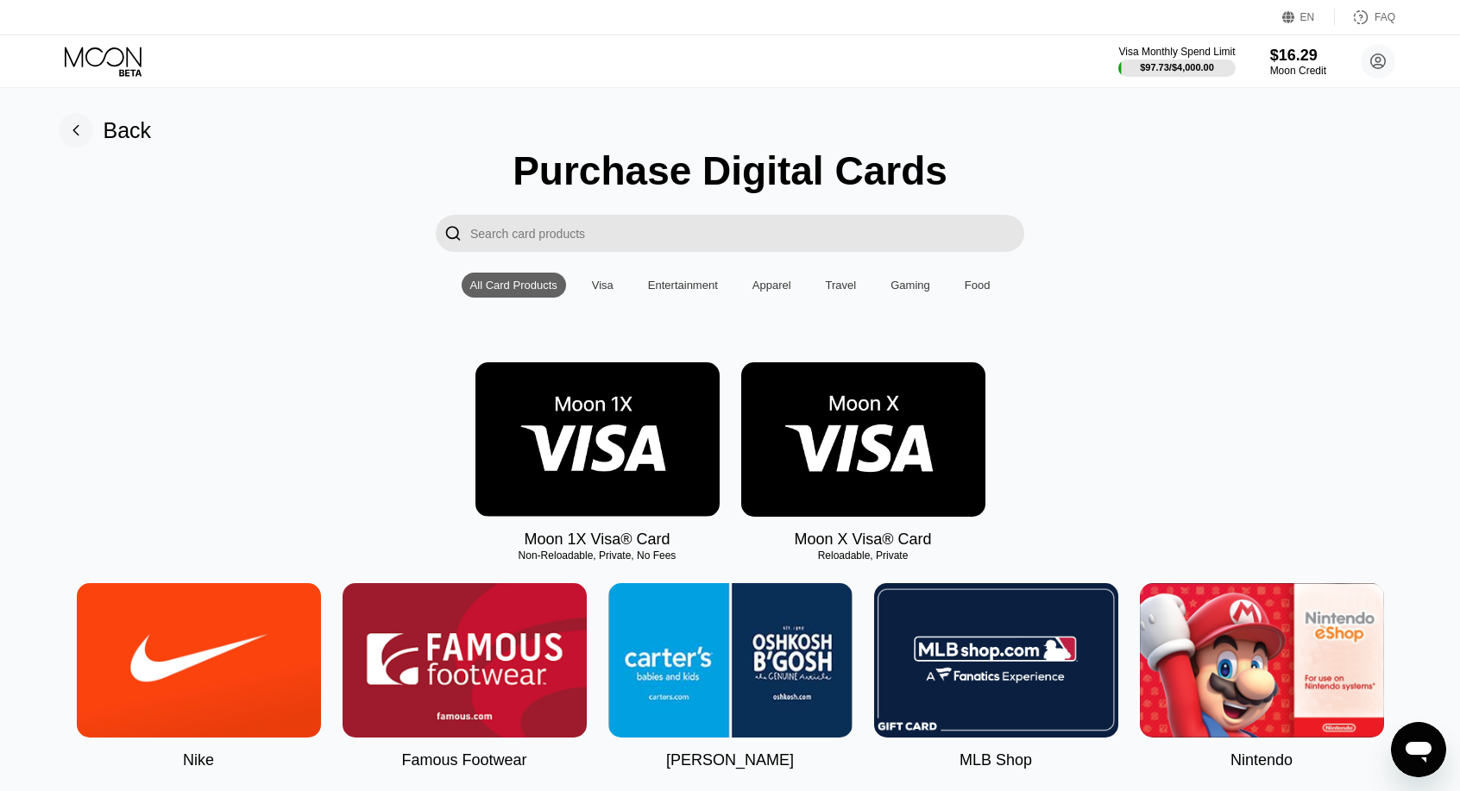
click at [853, 462] on img at bounding box center [863, 439] width 244 height 154
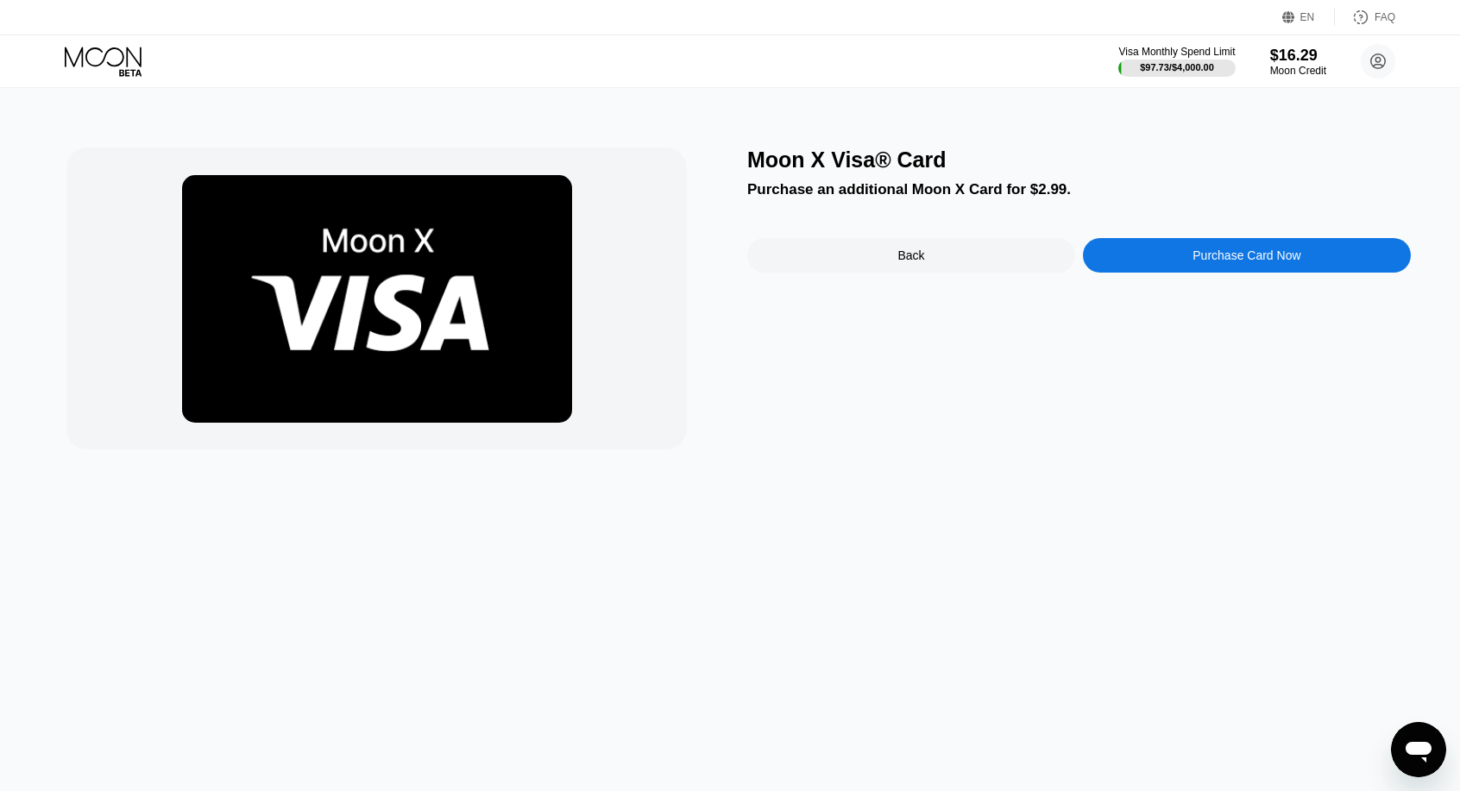
click at [1144, 242] on div "Moon X Visa® Card Purchase an additional Moon X Card for $2.99. Back Purchase C…" at bounding box center [1078, 299] width 663 height 302
click at [1170, 271] on div "Purchase Card Now" at bounding box center [1247, 255] width 328 height 35
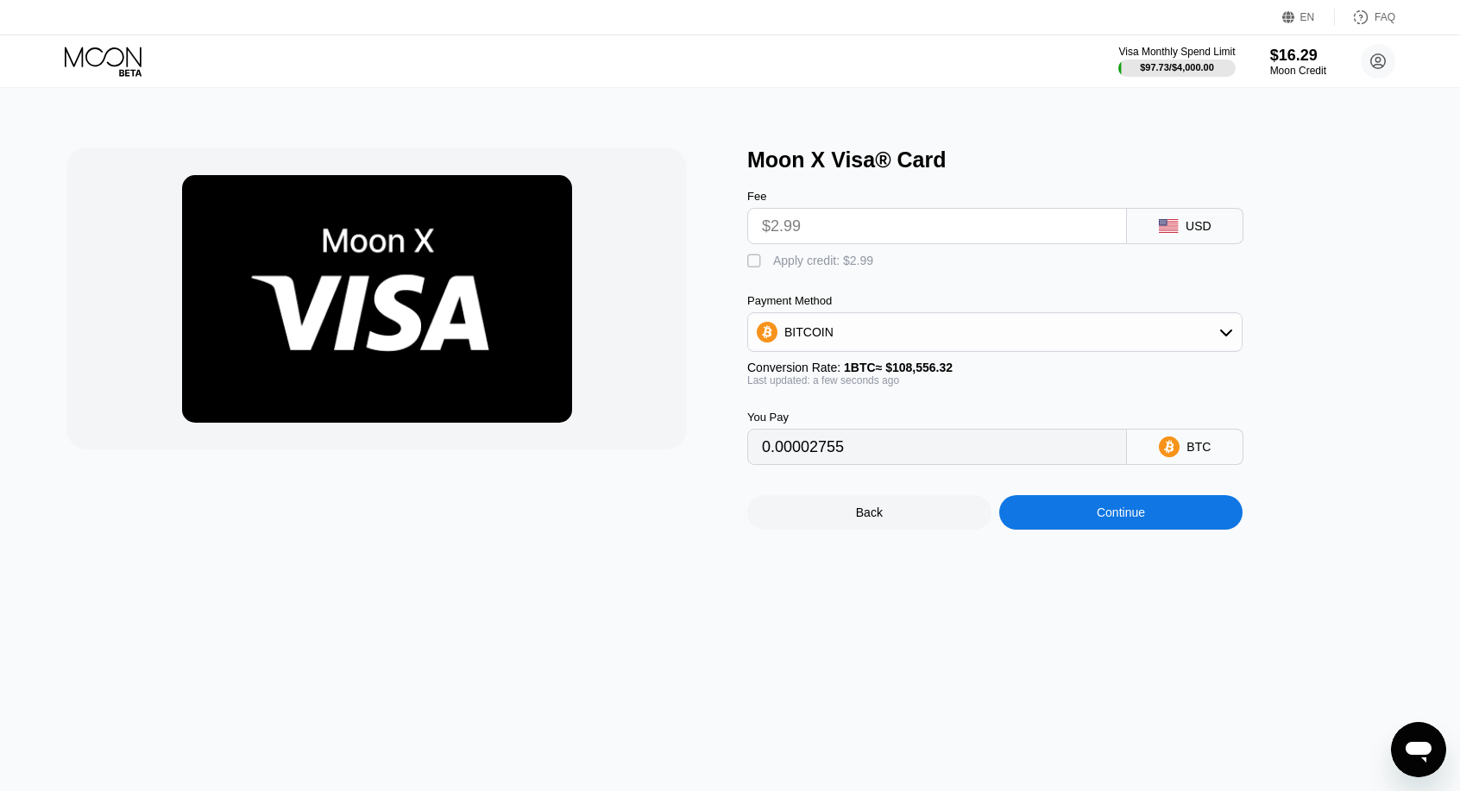
click at [826, 276] on div "Fee $2.99 USD  Apply credit: $2.99 Payment Method BITCOIN Conversion Rate: 1 B…" at bounding box center [1023, 319] width 552 height 292
click at [782, 267] on div "Apply credit: $2.99" at bounding box center [823, 261] width 100 height 14
type input "0"
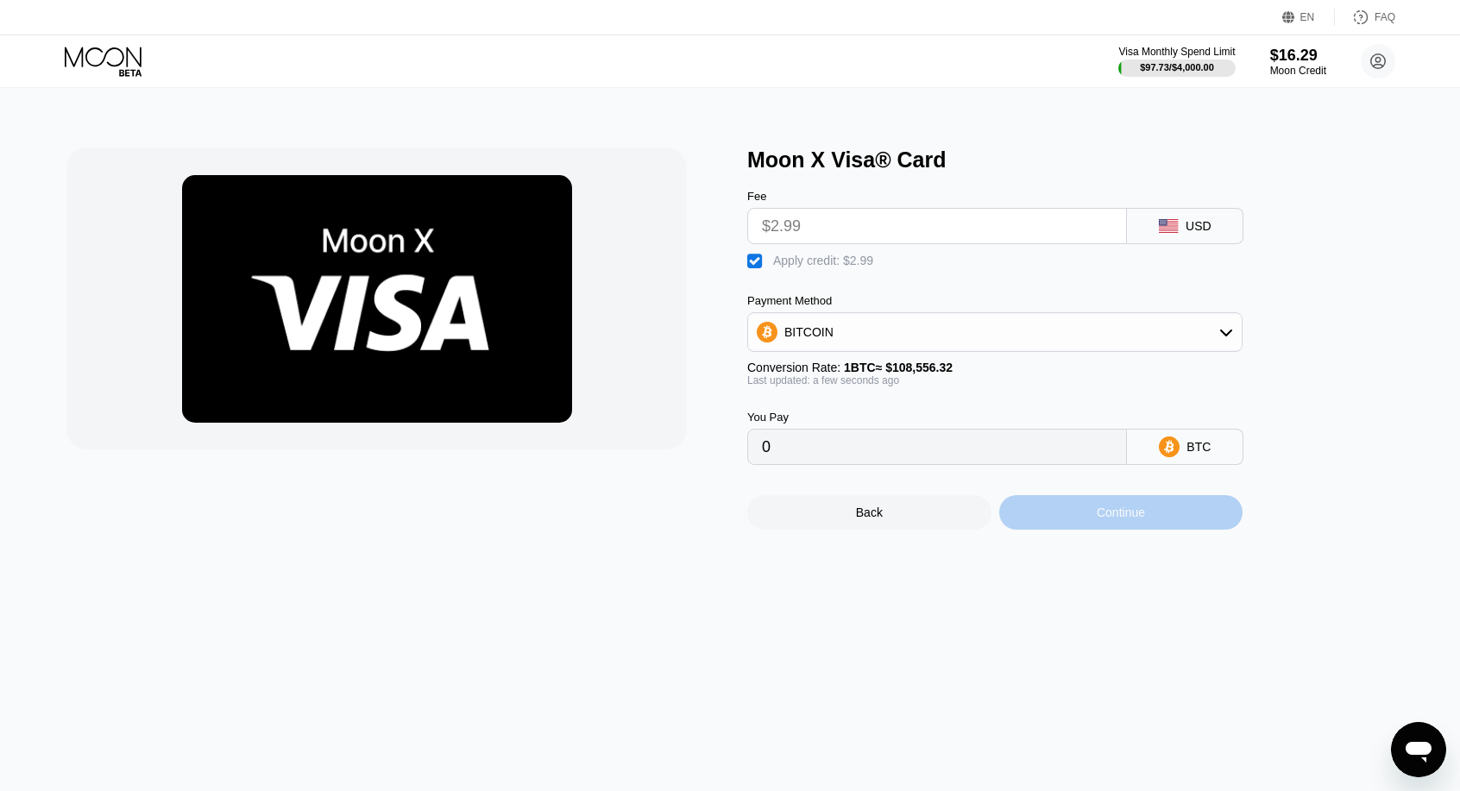
click at [1112, 519] on div "Continue" at bounding box center [1121, 513] width 48 height 14
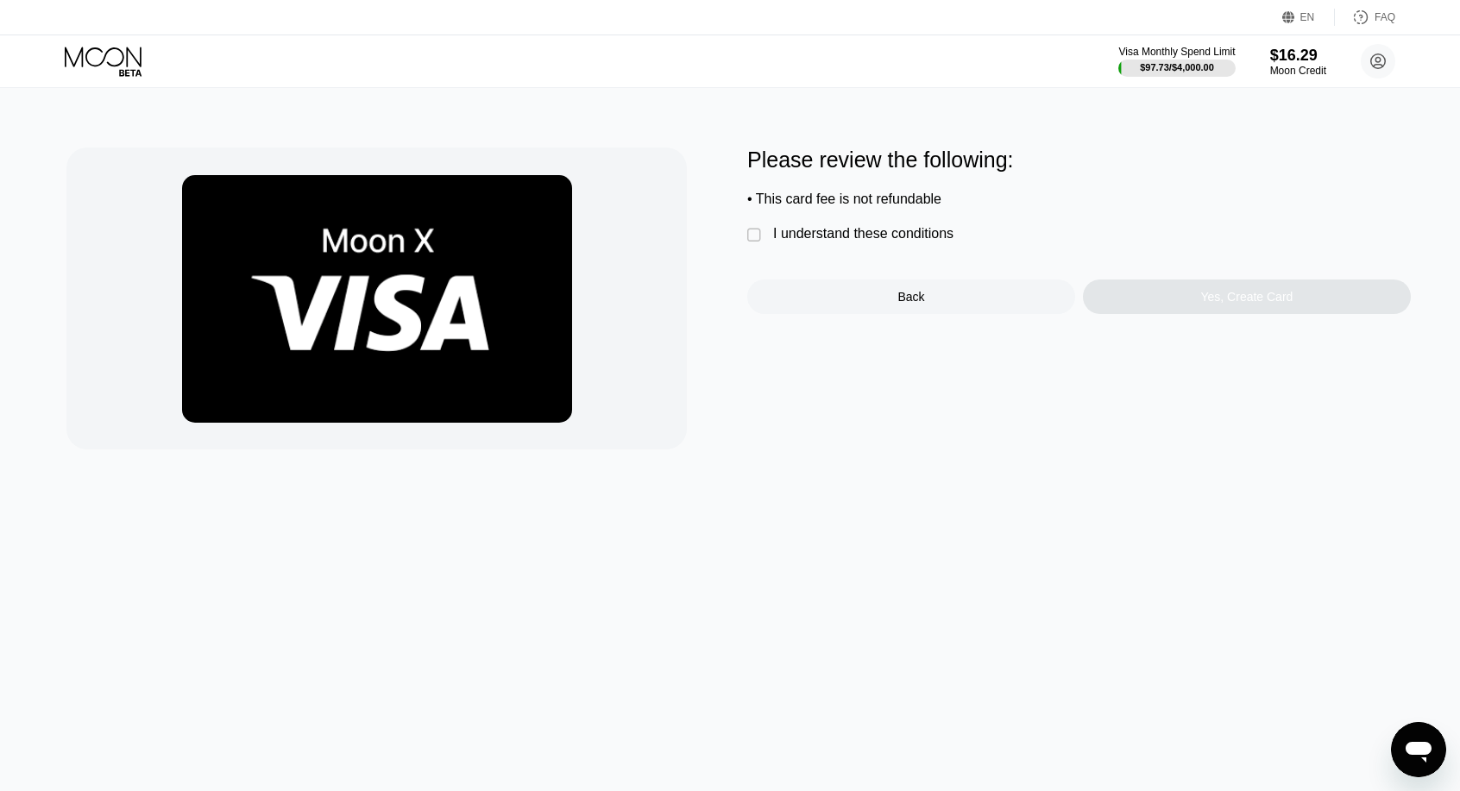
click at [848, 242] on div "I understand these conditions" at bounding box center [863, 234] width 180 height 16
click at [1215, 304] on div "Yes, Create Card" at bounding box center [1246, 297] width 92 height 14
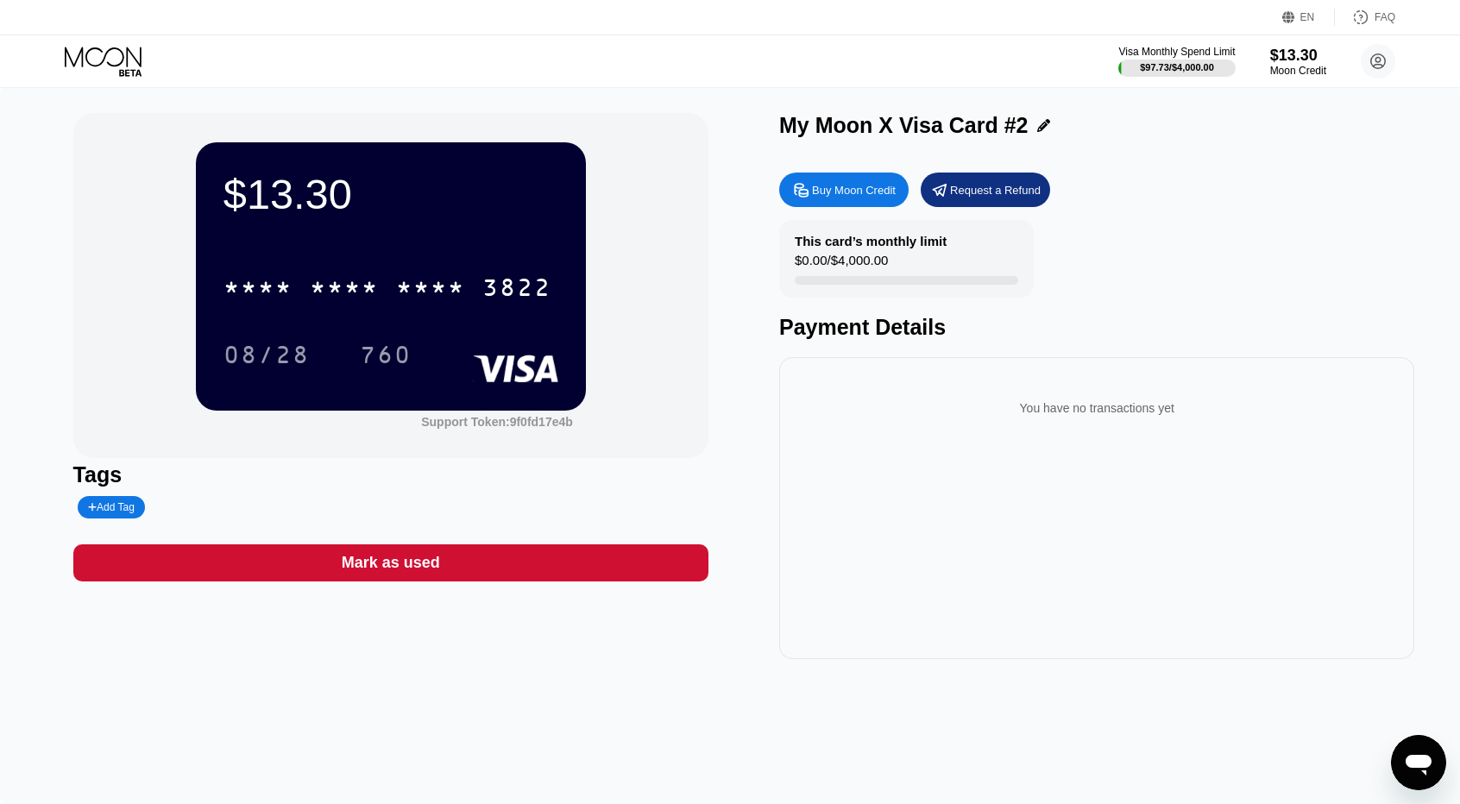
click at [112, 72] on icon at bounding box center [105, 62] width 80 height 30
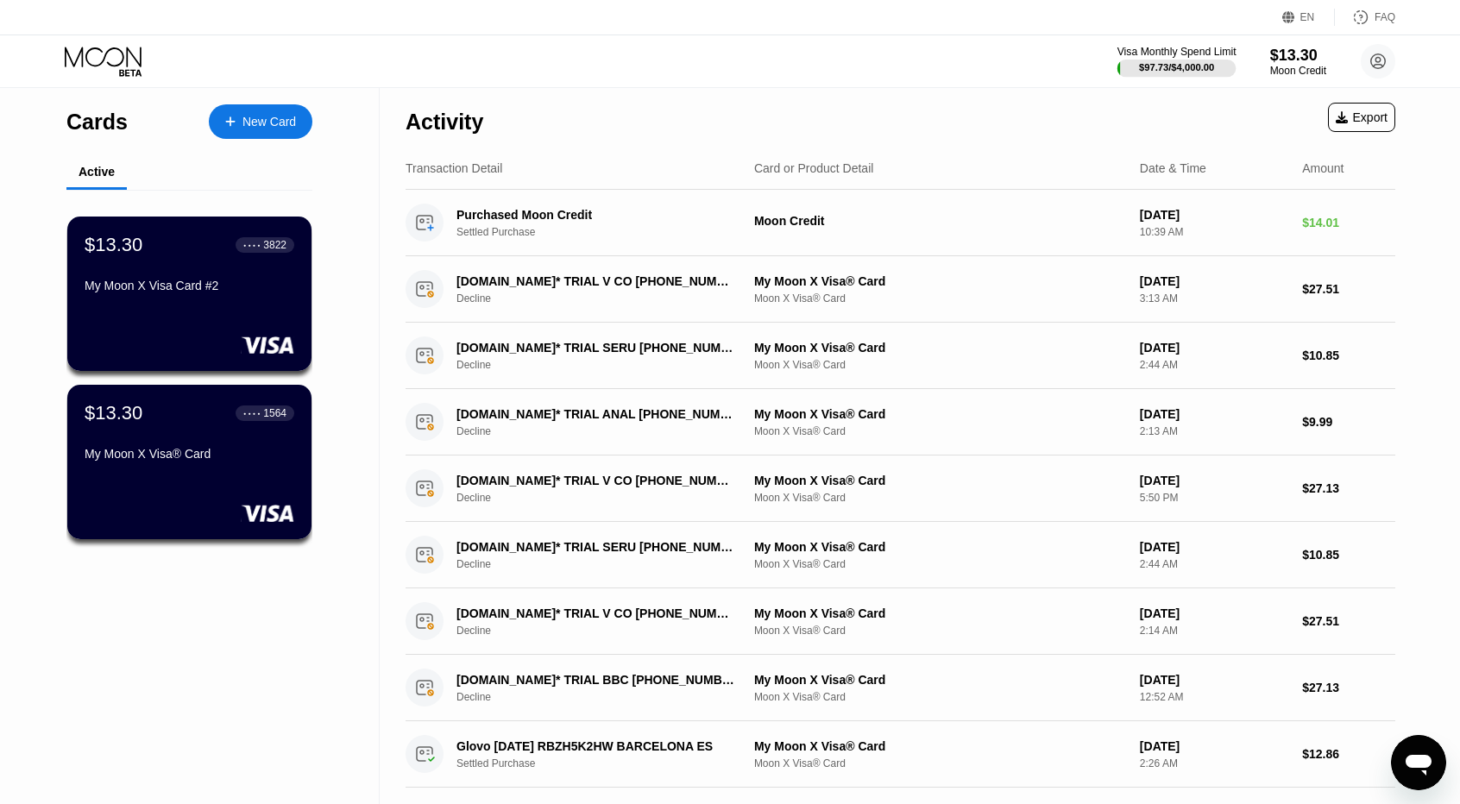
click at [1152, 51] on div "Visa Monthly Spend Limit" at bounding box center [1176, 52] width 119 height 12
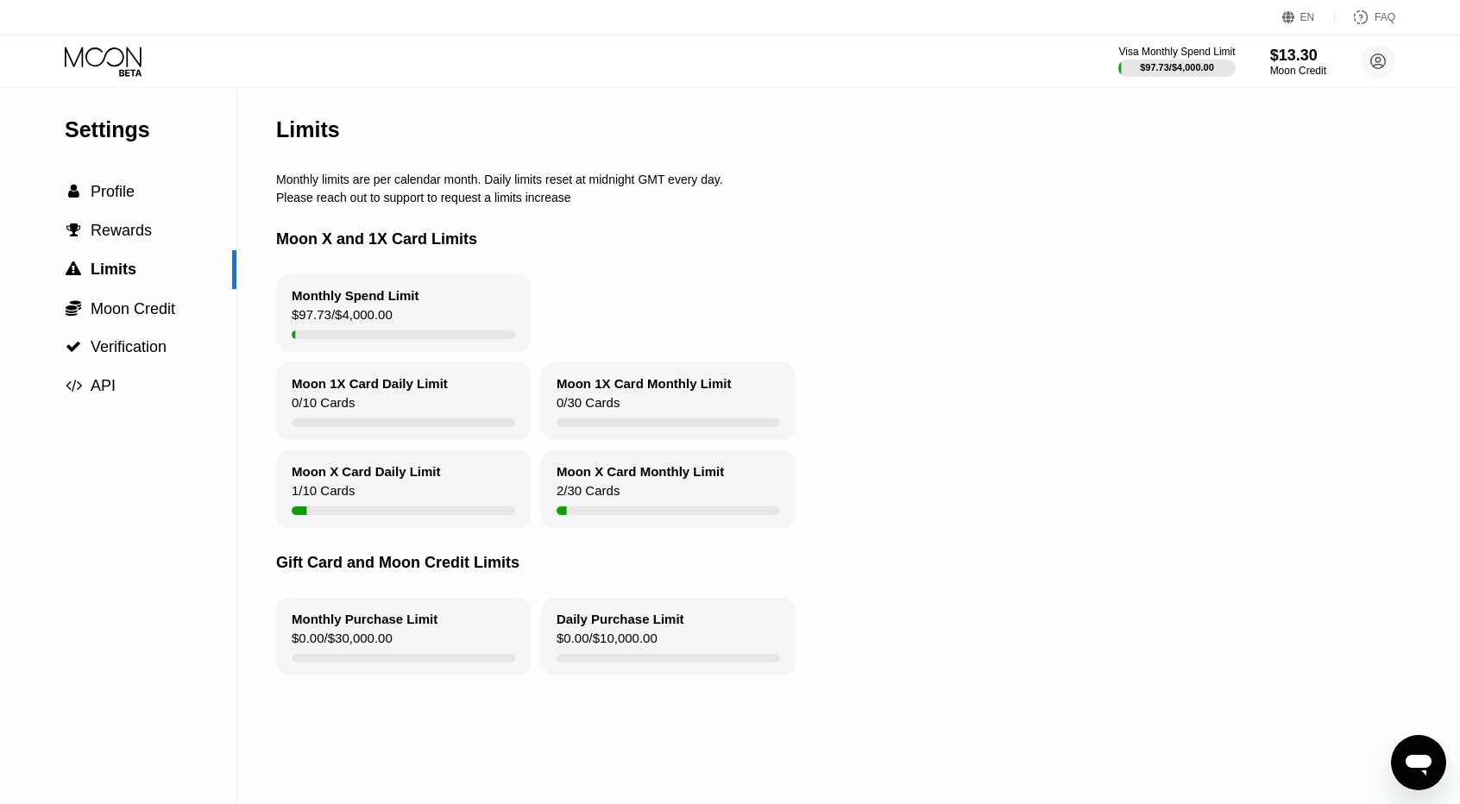
click at [132, 58] on icon at bounding box center [105, 62] width 80 height 30
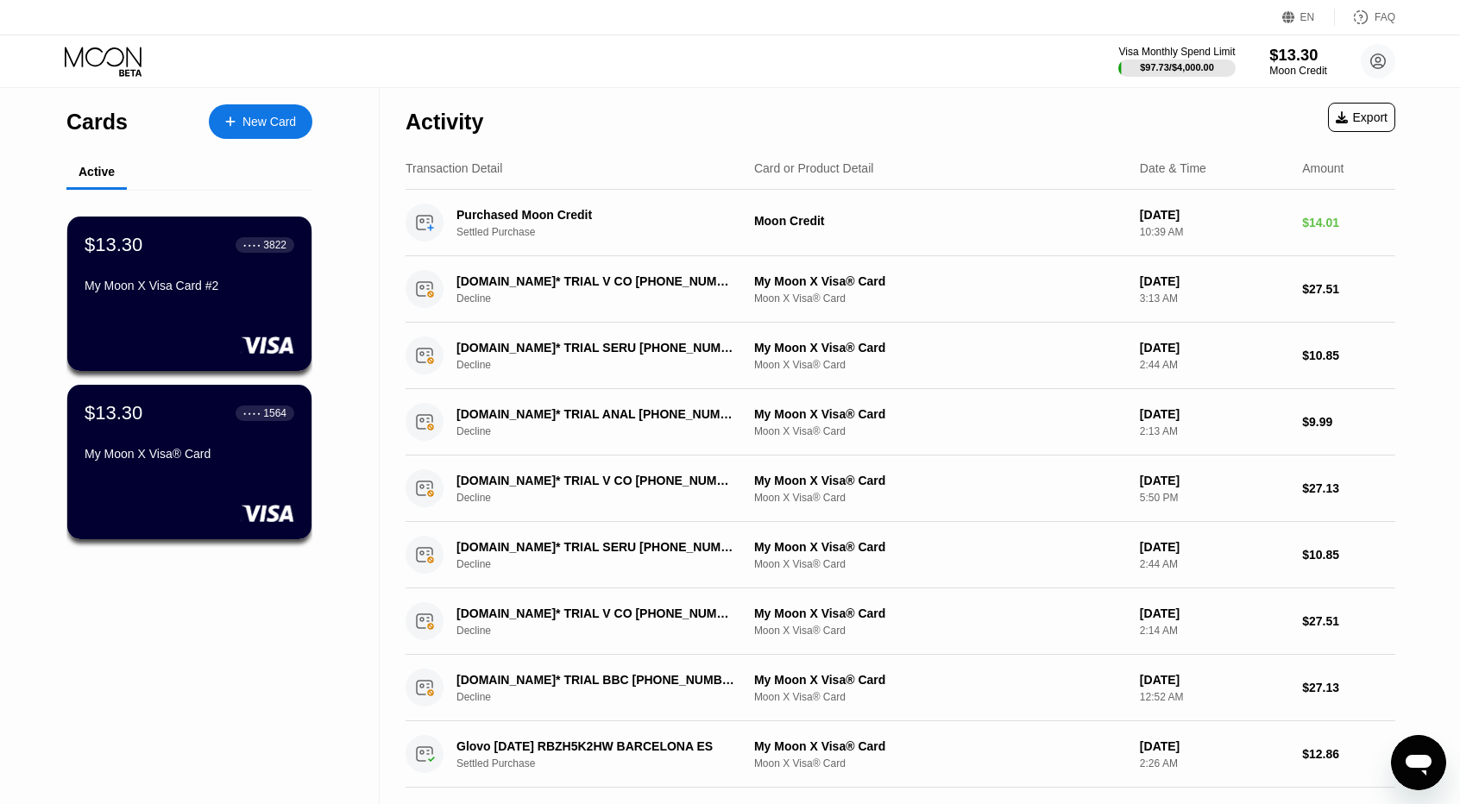
click at [1299, 55] on div "$13.30" at bounding box center [1298, 55] width 58 height 18
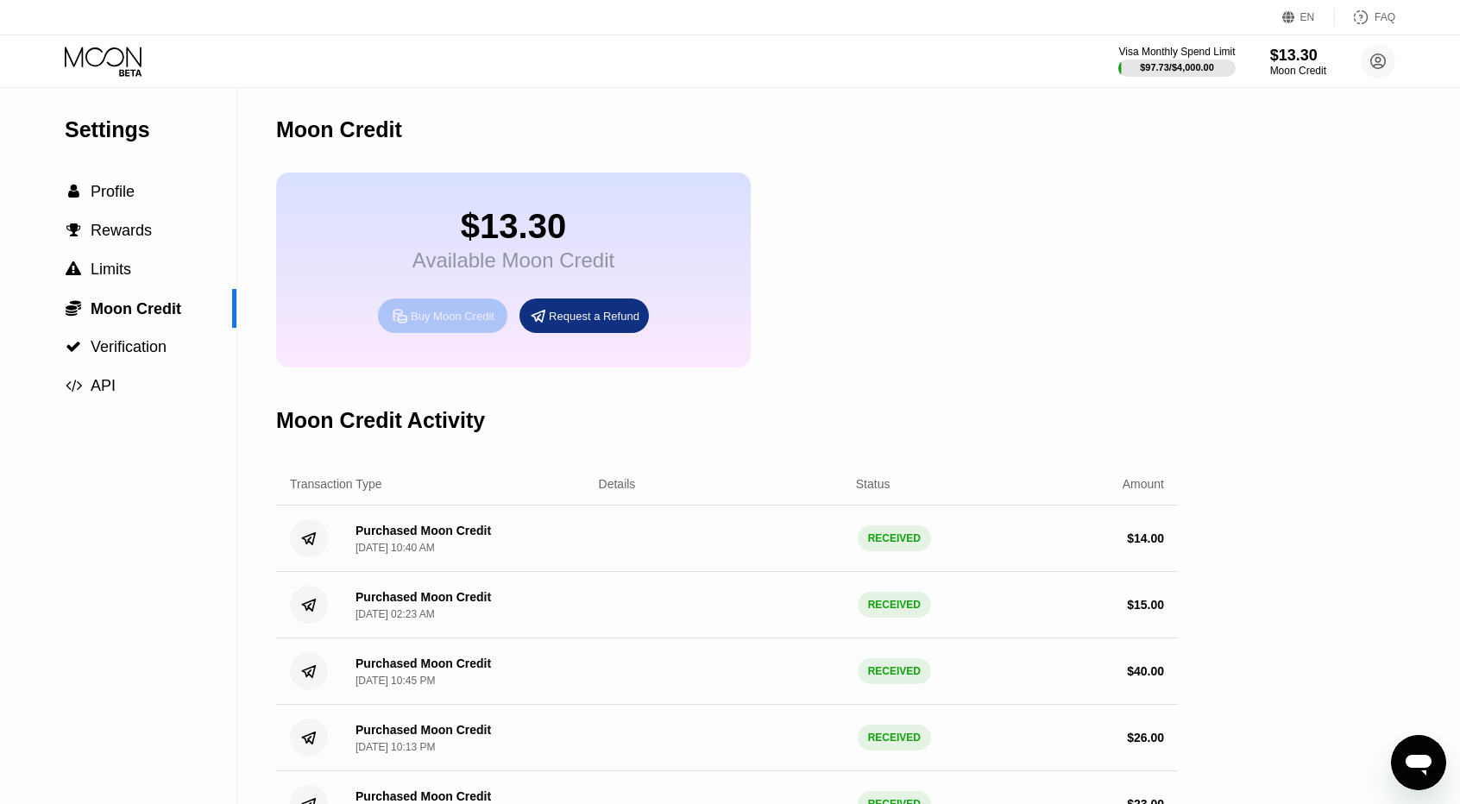
click at [447, 324] on div "Buy Moon Credit" at bounding box center [453, 316] width 84 height 15
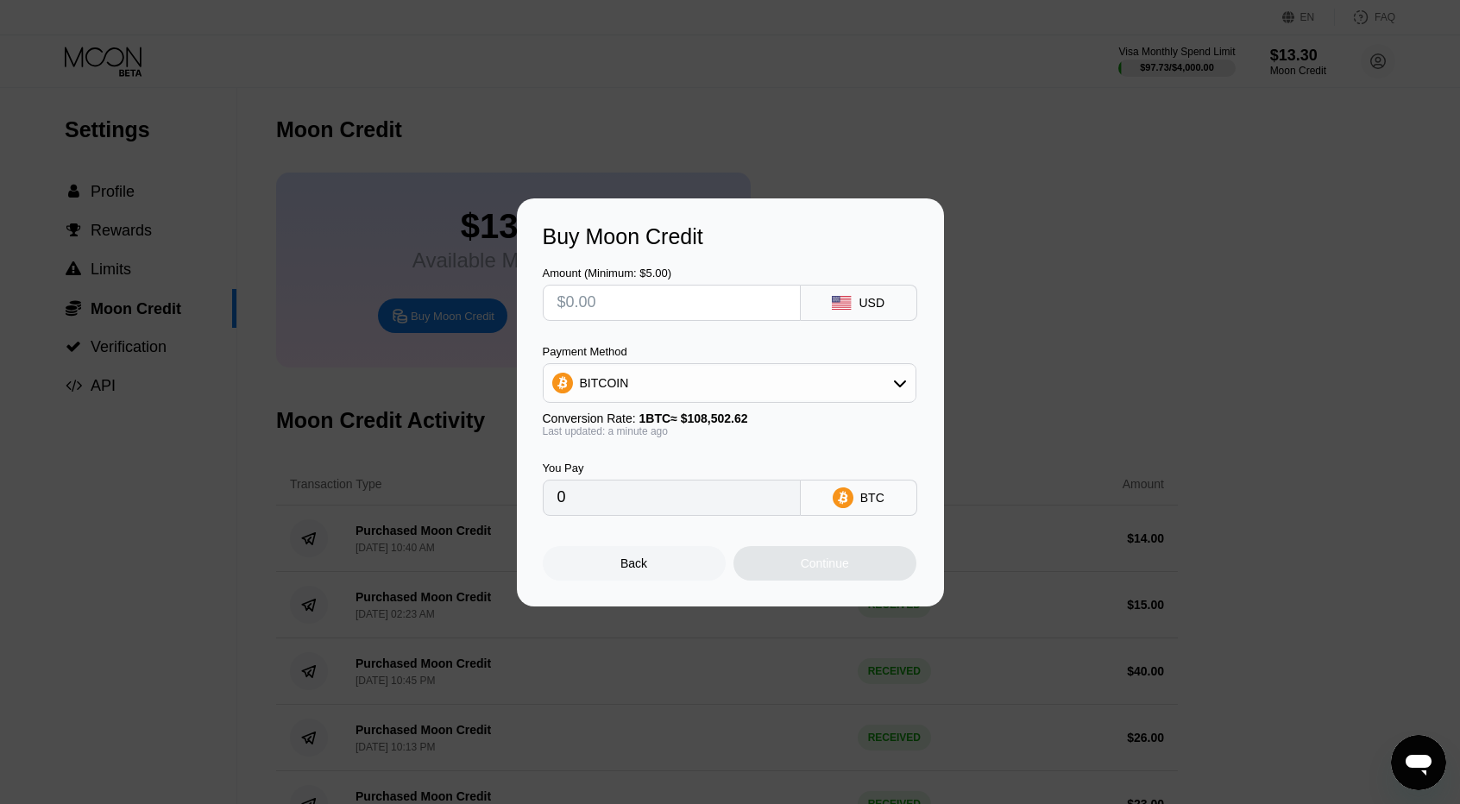
click at [615, 382] on div "BITCOIN" at bounding box center [604, 383] width 49 height 14
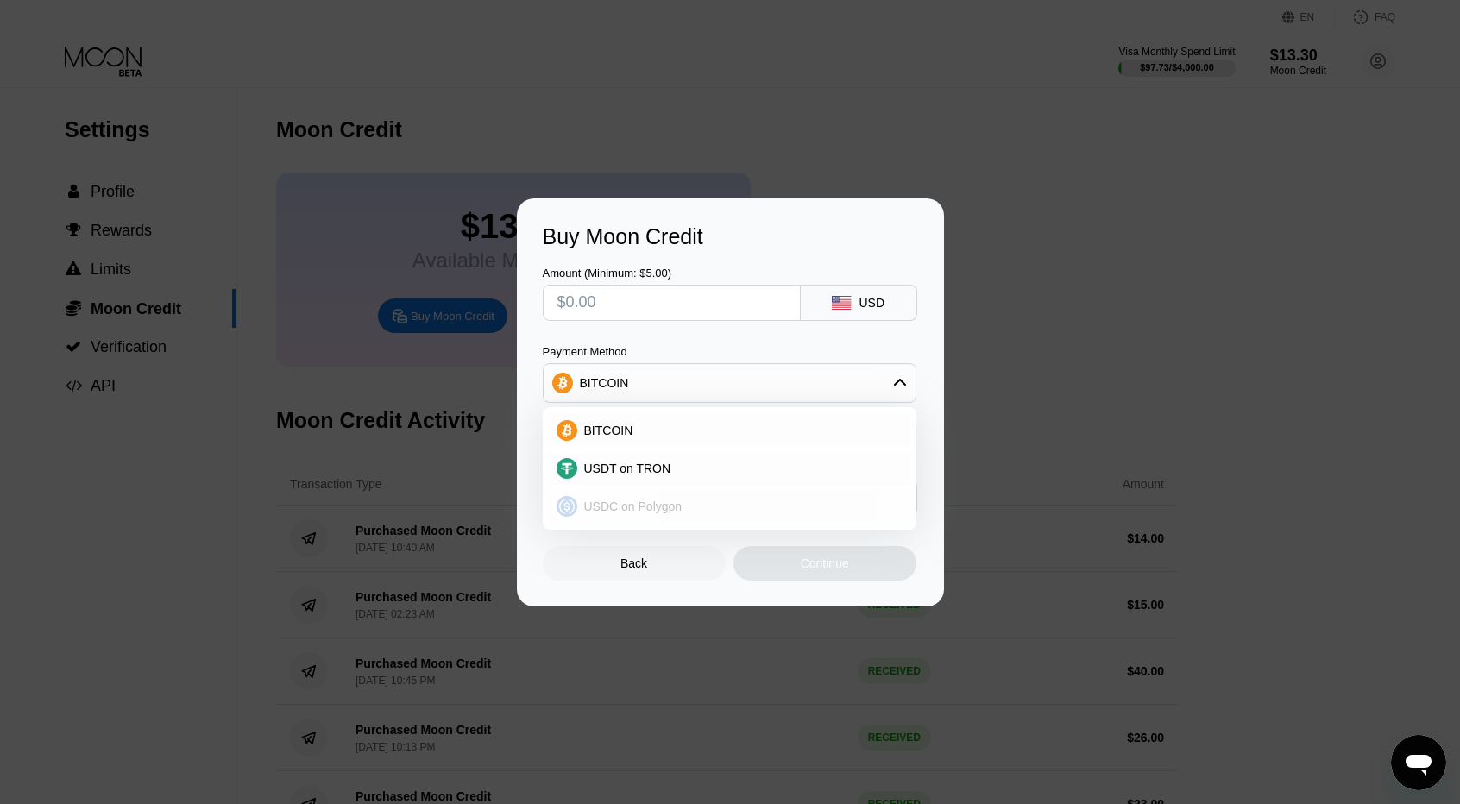
click at [658, 500] on span "USDC on Polygon" at bounding box center [633, 507] width 98 height 14
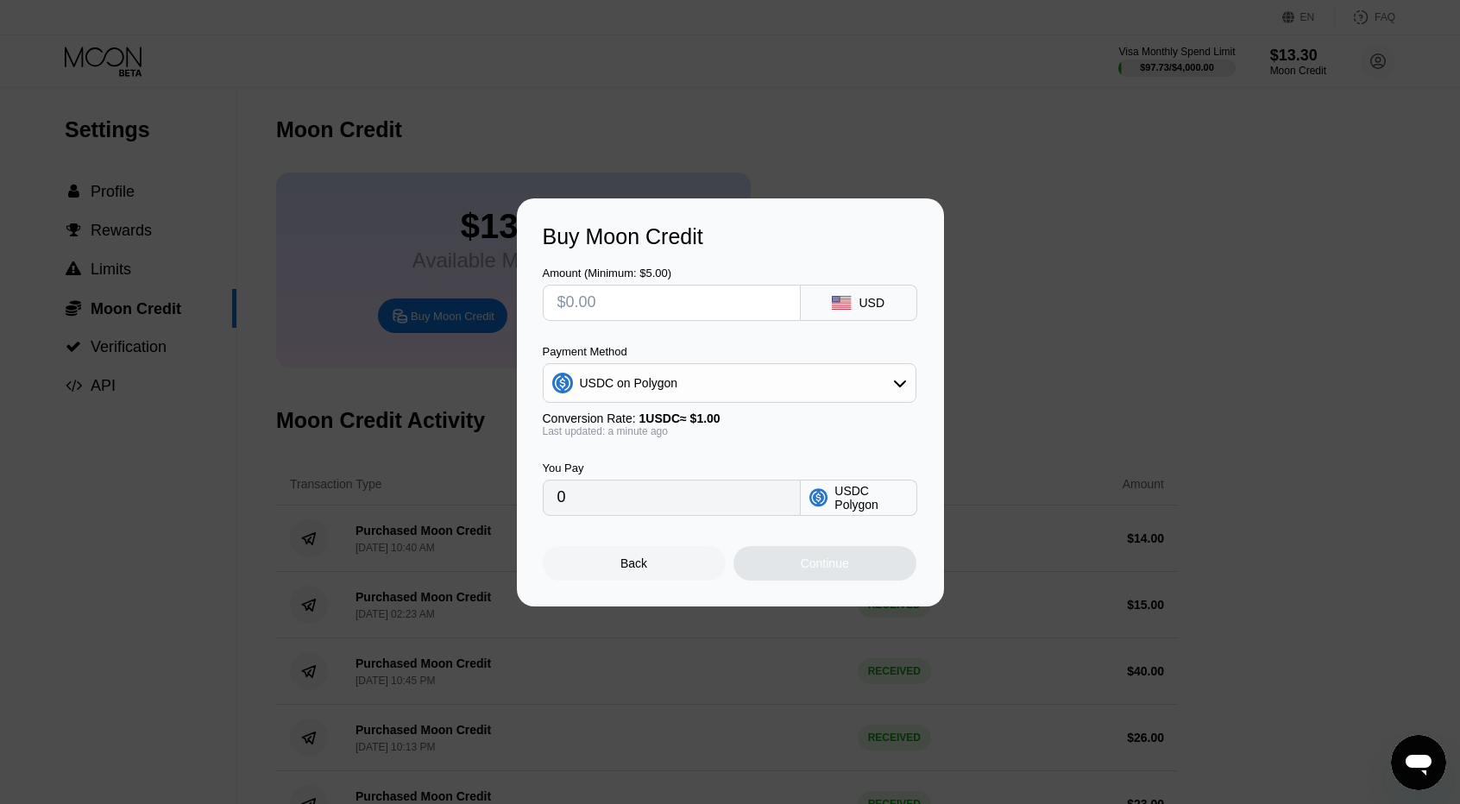
click at [649, 506] on input "0" at bounding box center [671, 498] width 229 height 35
click at [595, 316] on input "text" at bounding box center [671, 303] width 229 height 35
click at [656, 404] on div "Payment Method USDC on Polygon Conversion Rate: 1 USDC ≈ $1.00 Last updated: 2 …" at bounding box center [730, 391] width 374 height 92
click at [627, 399] on div "USDC on Polygon" at bounding box center [730, 383] width 372 height 35
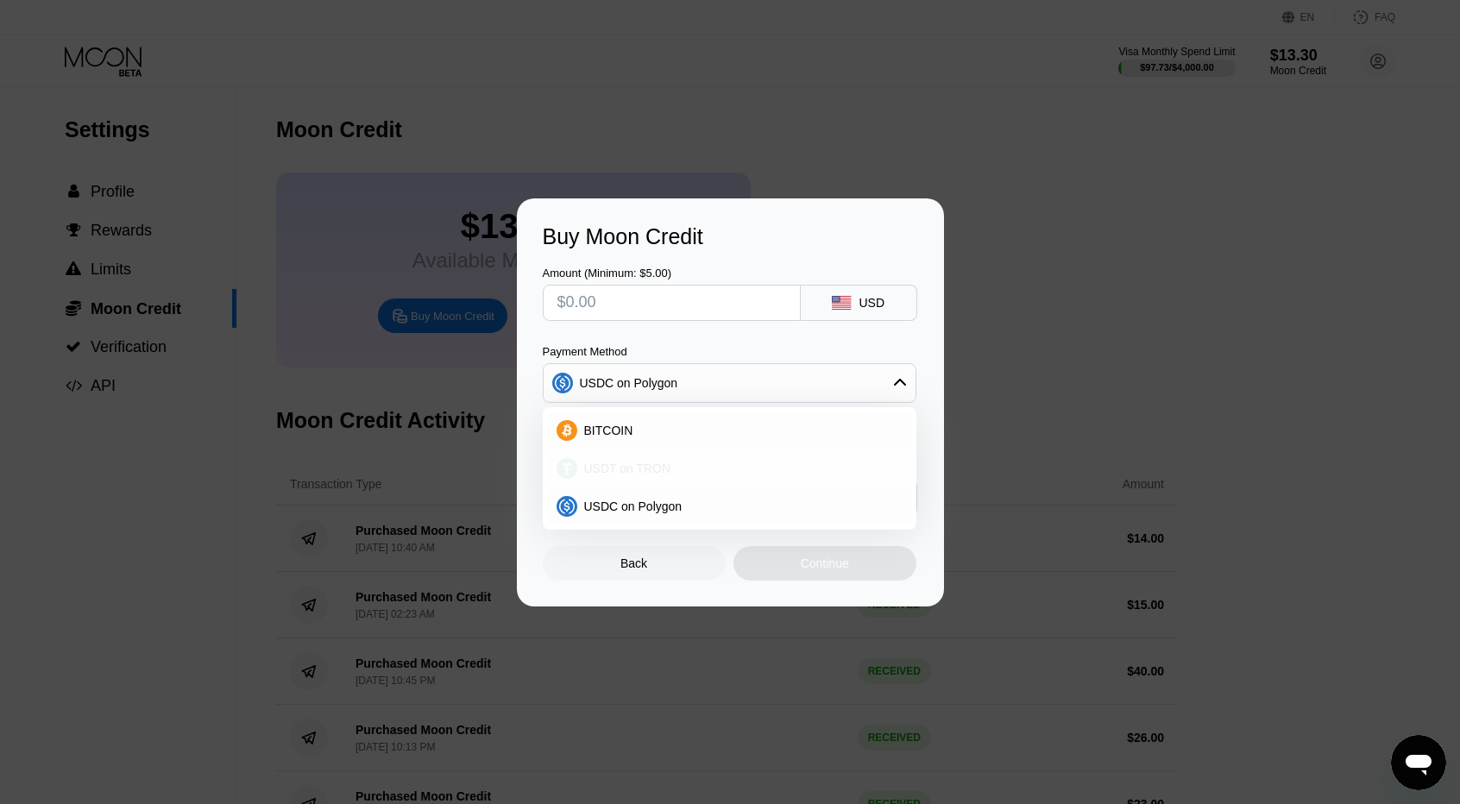
click at [635, 462] on span "USDT on TRON" at bounding box center [627, 469] width 87 height 14
type input "0.00"
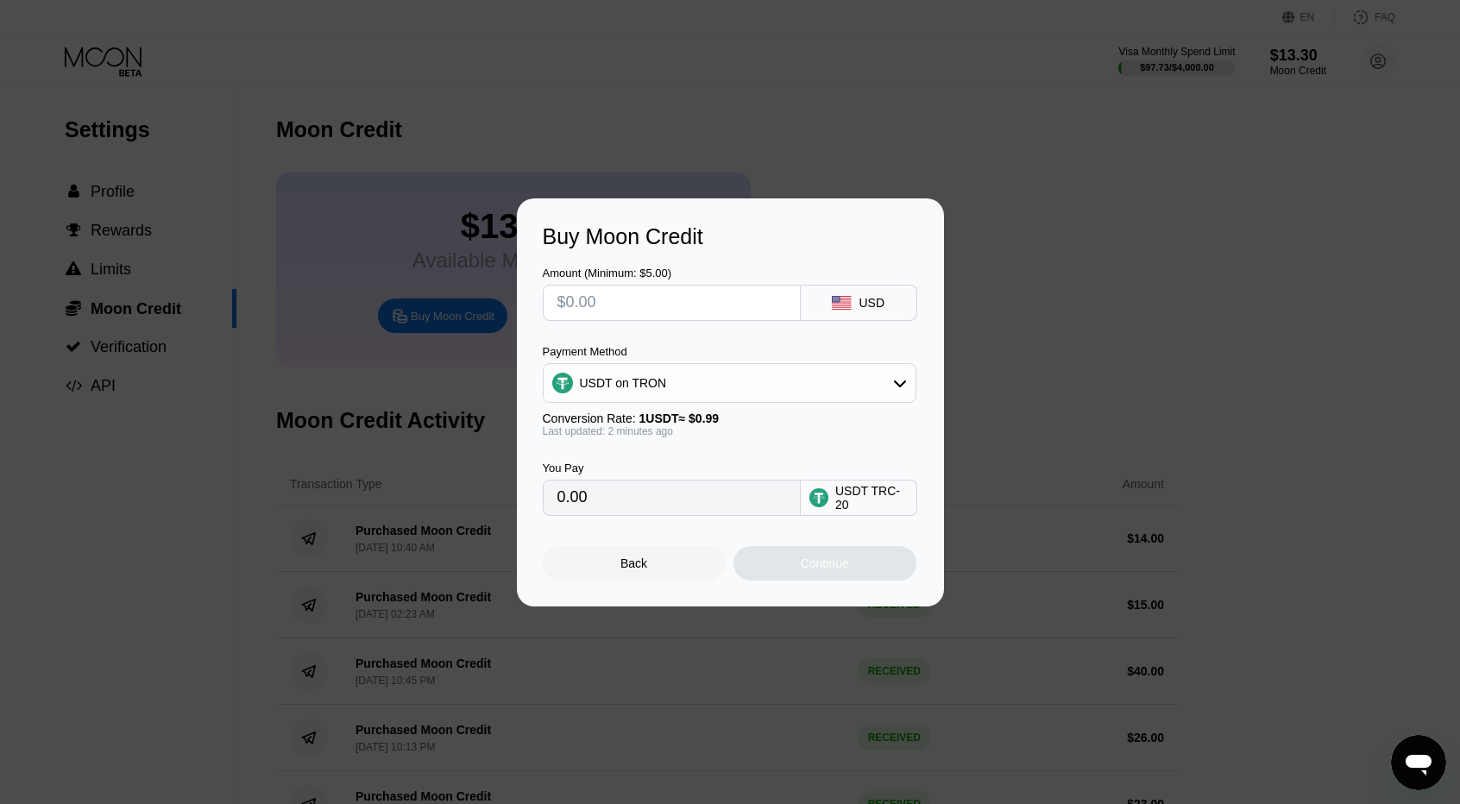
click at [620, 294] on input "text" at bounding box center [671, 303] width 229 height 35
type input "$9"
type input "9.09"
type input "$9"
click at [841, 570] on div "Continue" at bounding box center [825, 563] width 48 height 14
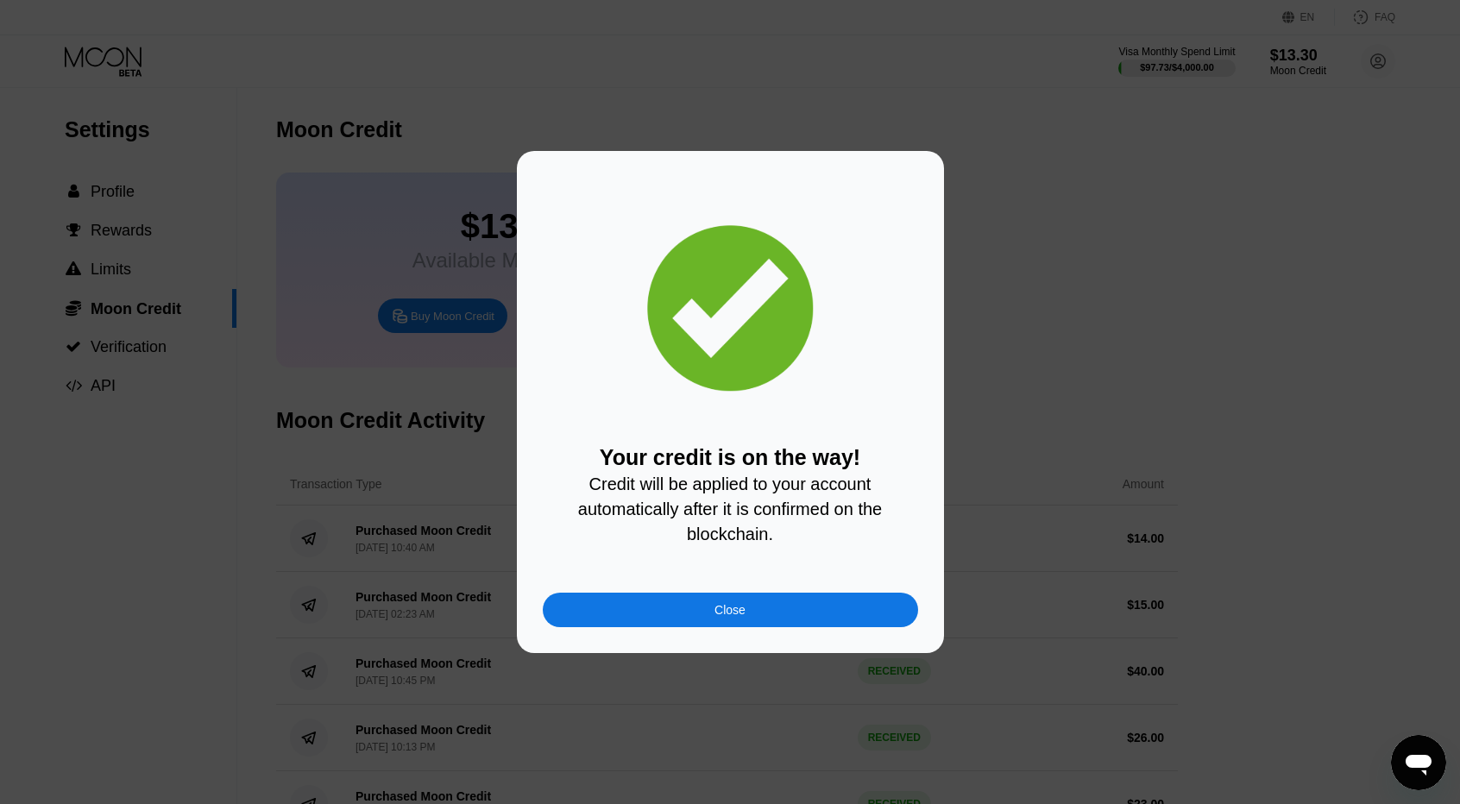
click at [737, 627] on div "Close" at bounding box center [730, 610] width 375 height 35
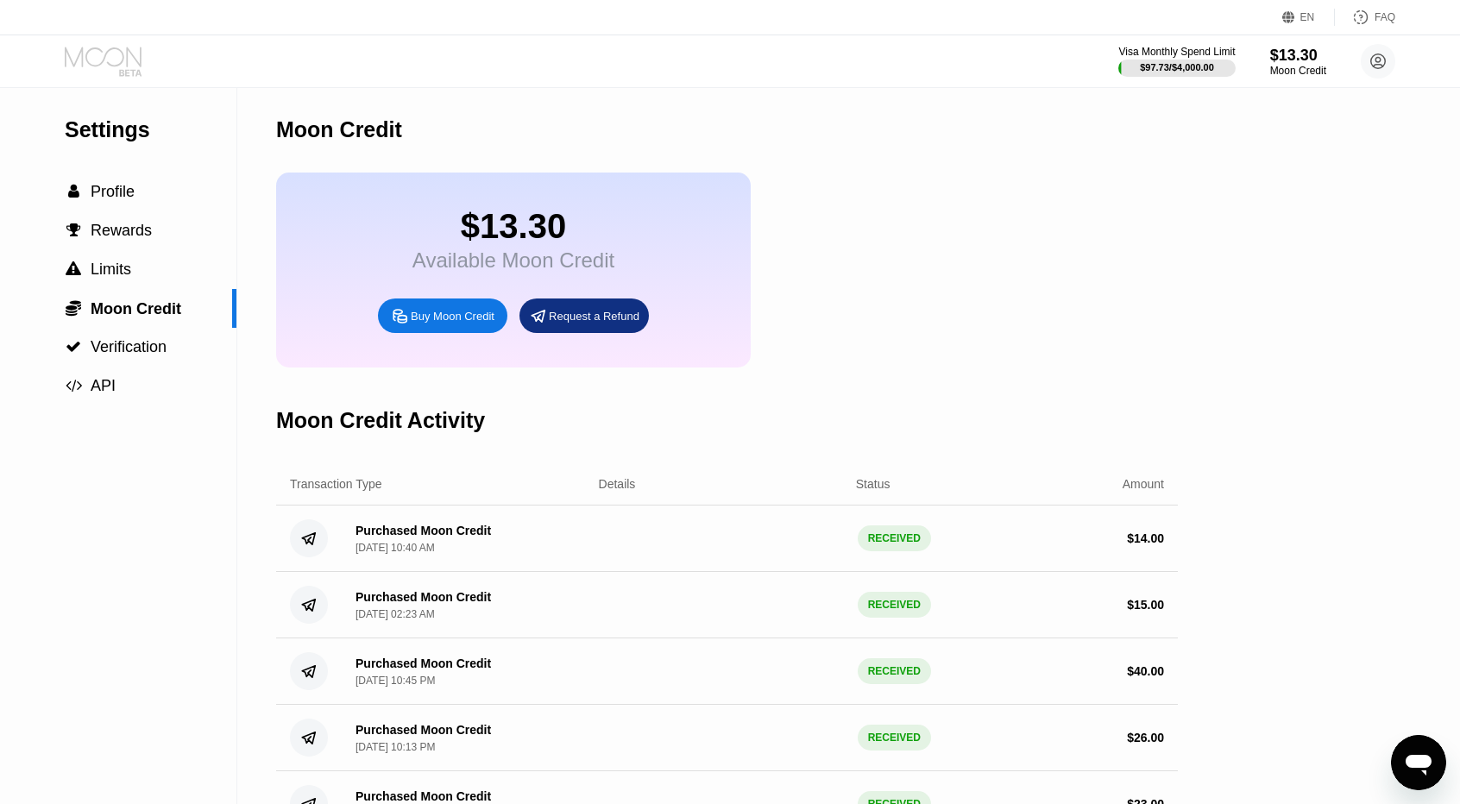
click at [130, 68] on icon at bounding box center [105, 62] width 80 height 30
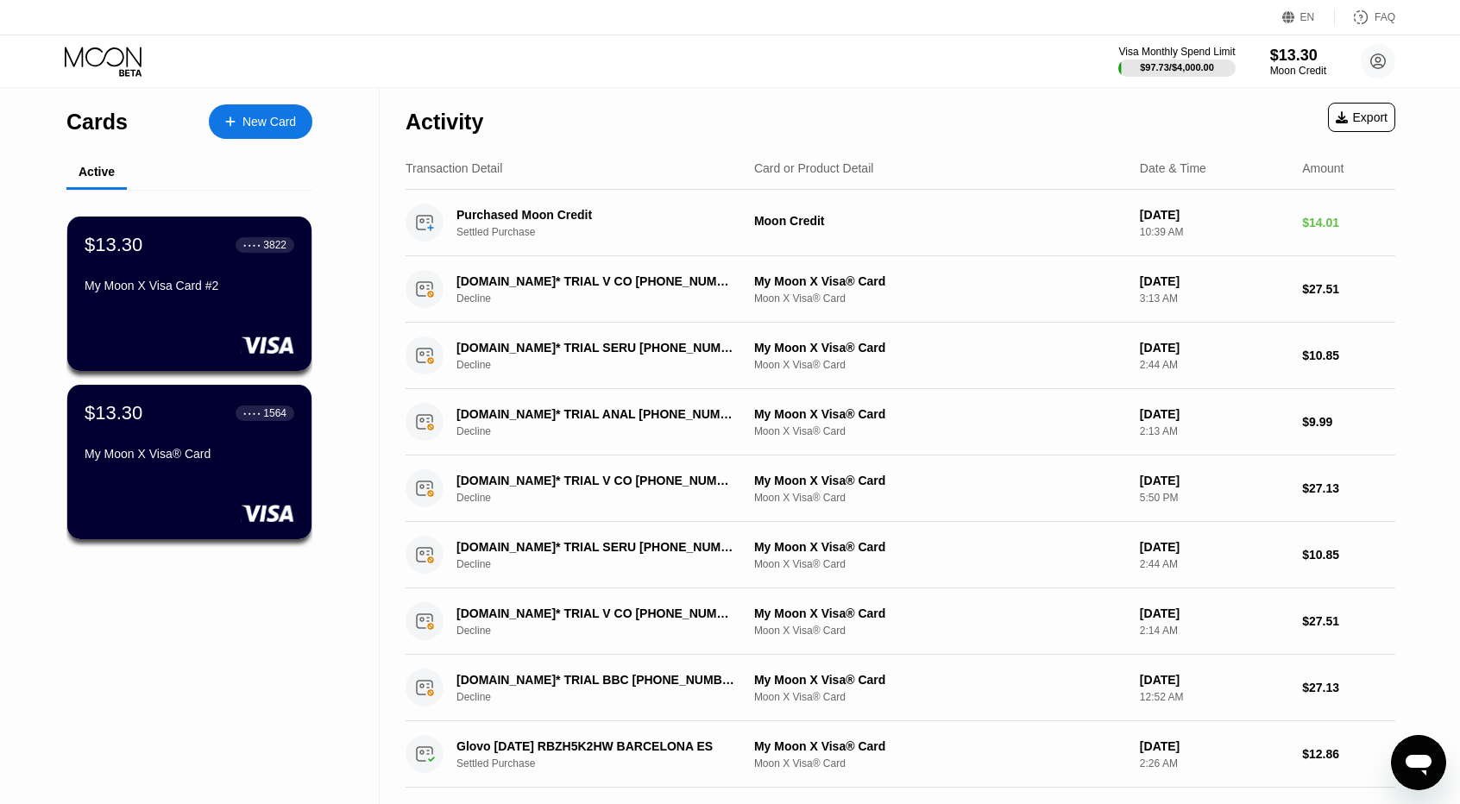
click at [205, 292] on div "My Moon X Visa Card #2" at bounding box center [190, 286] width 210 height 14
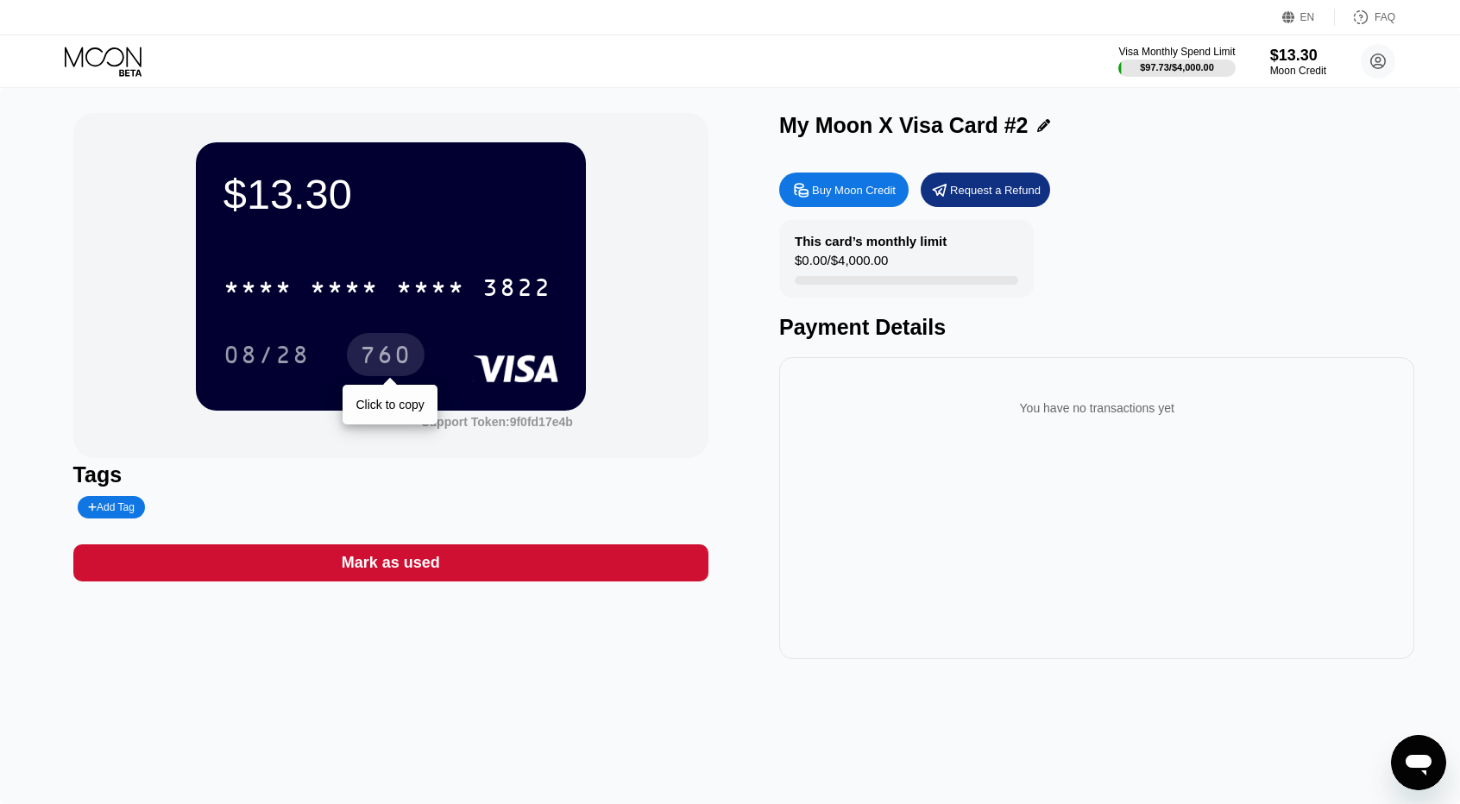
click at [374, 293] on div "* * * *" at bounding box center [344, 290] width 69 height 28
click at [399, 356] on div "760" at bounding box center [386, 357] width 52 height 28
click at [141, 54] on icon at bounding box center [105, 62] width 80 height 30
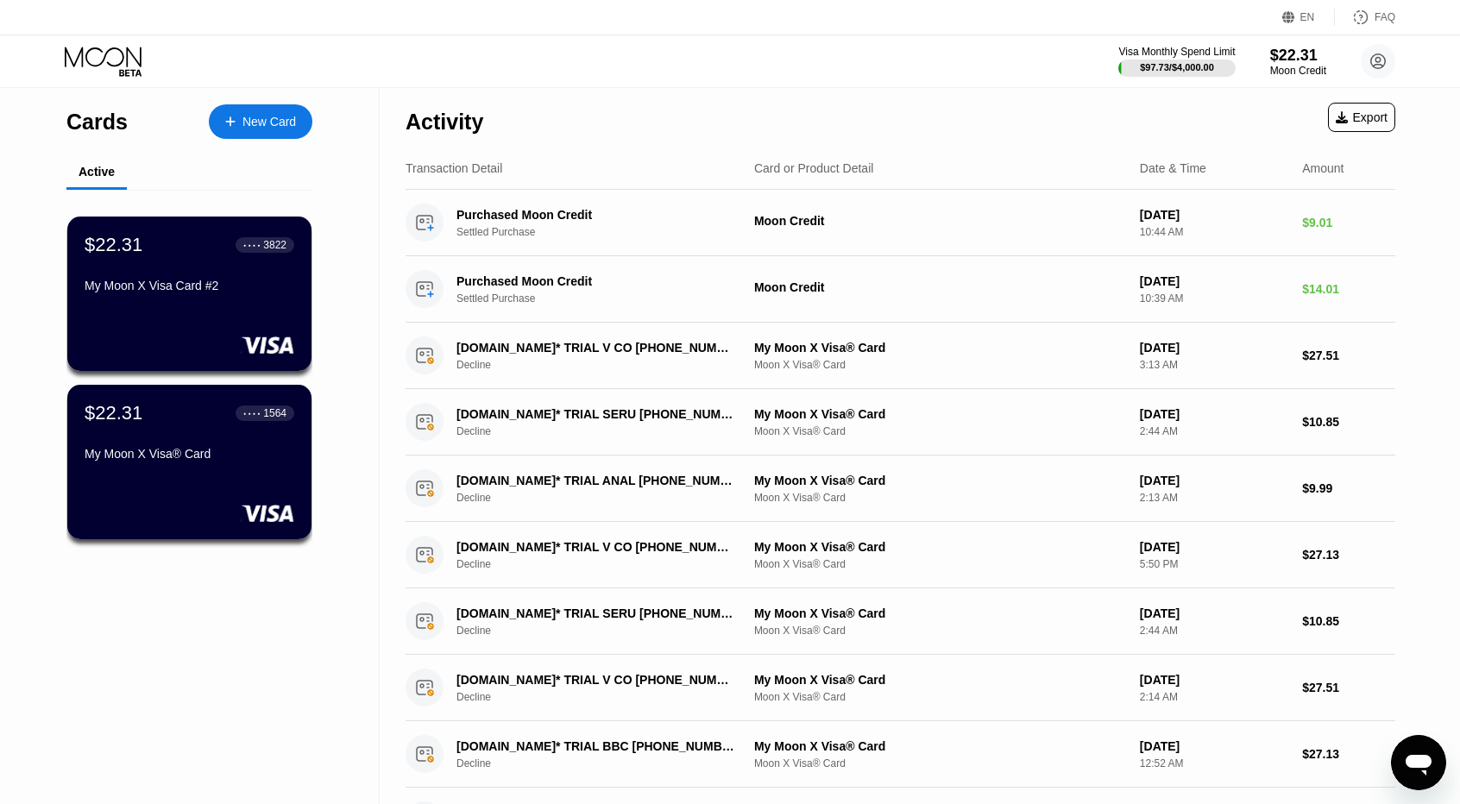
click at [104, 64] on icon at bounding box center [105, 62] width 80 height 30
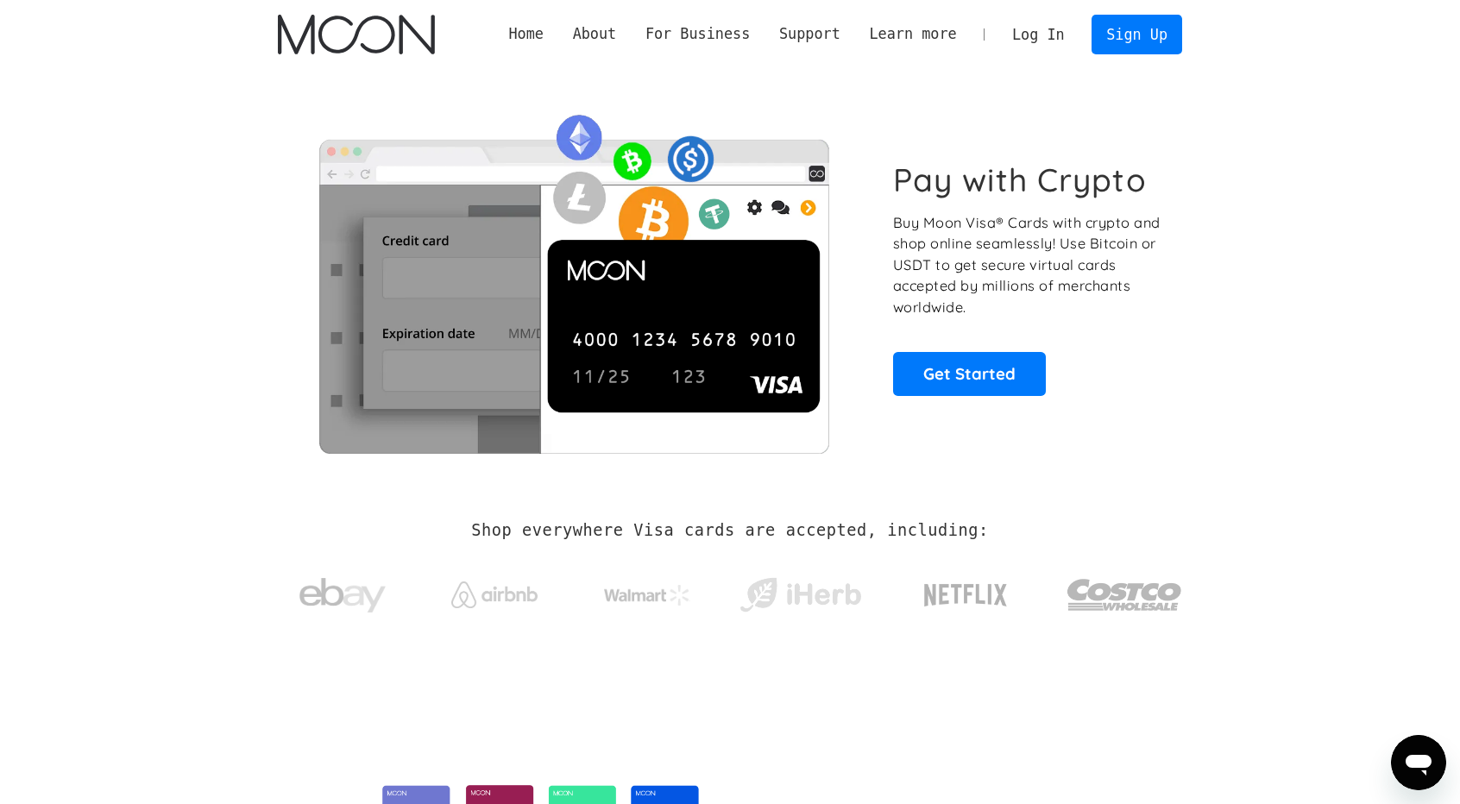
click at [1044, 42] on link "Log In" at bounding box center [1037, 35] width 81 height 38
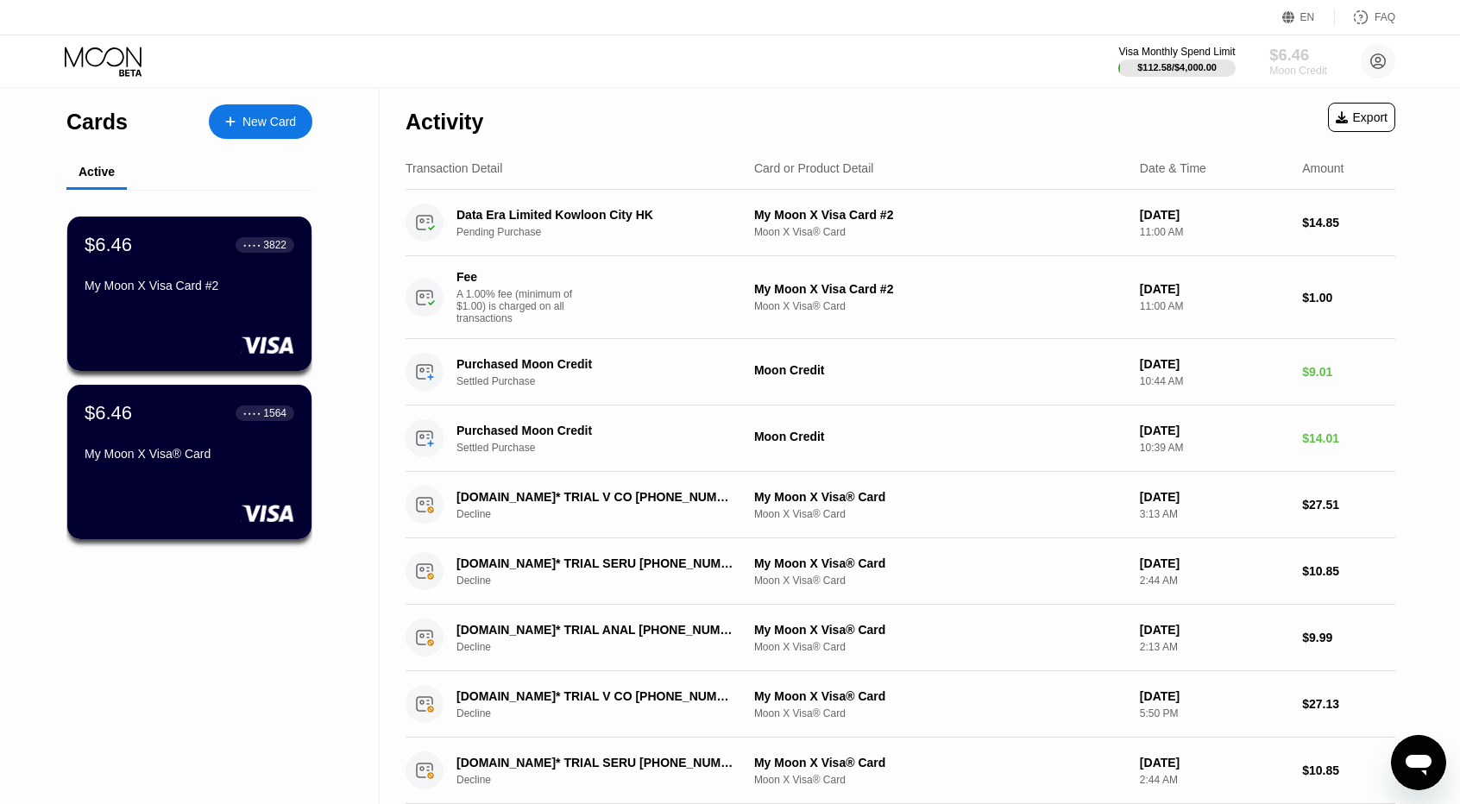
click at [1288, 72] on div "Moon Credit" at bounding box center [1298, 71] width 58 height 12
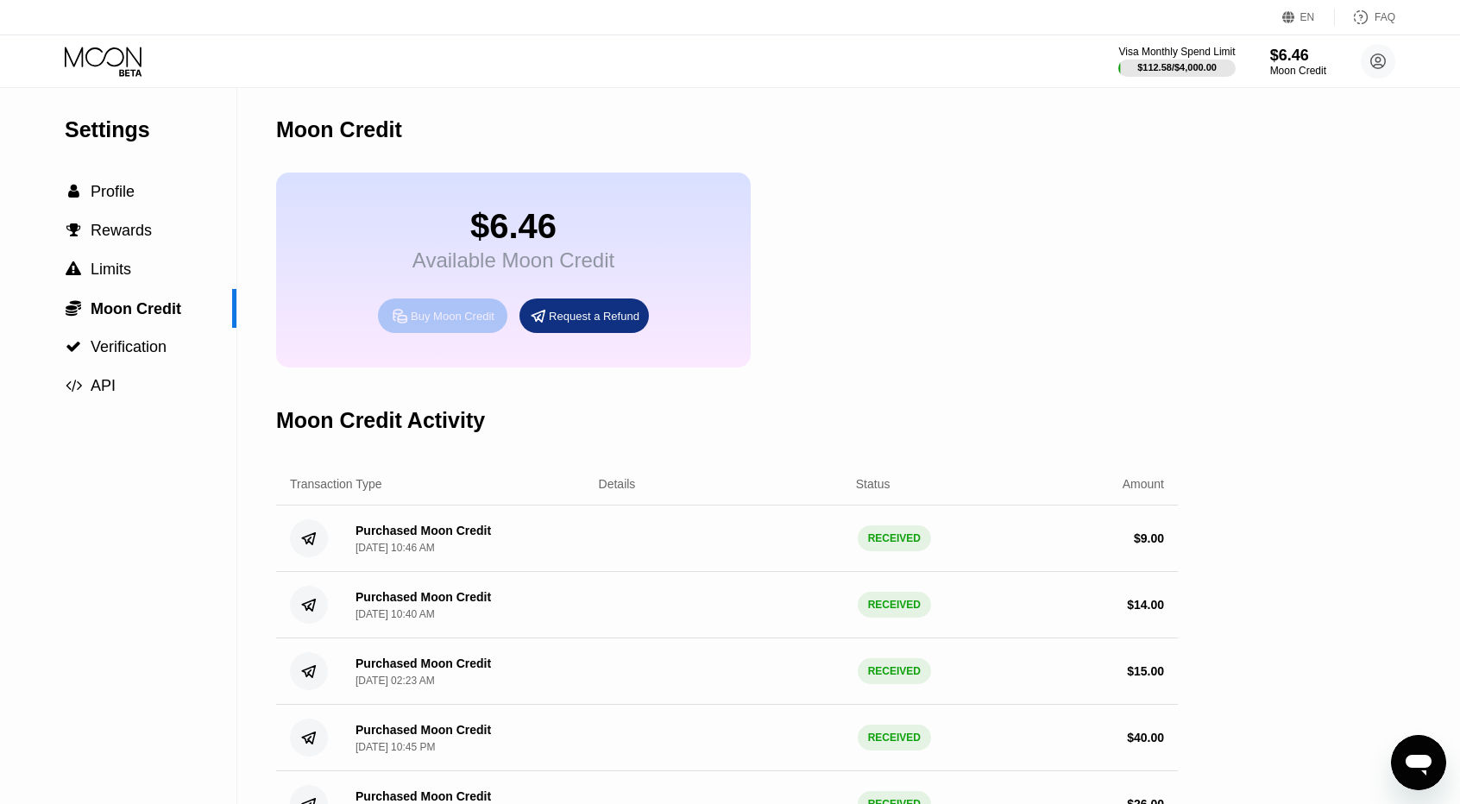
click at [456, 317] on div "Buy Moon Credit" at bounding box center [442, 316] width 129 height 35
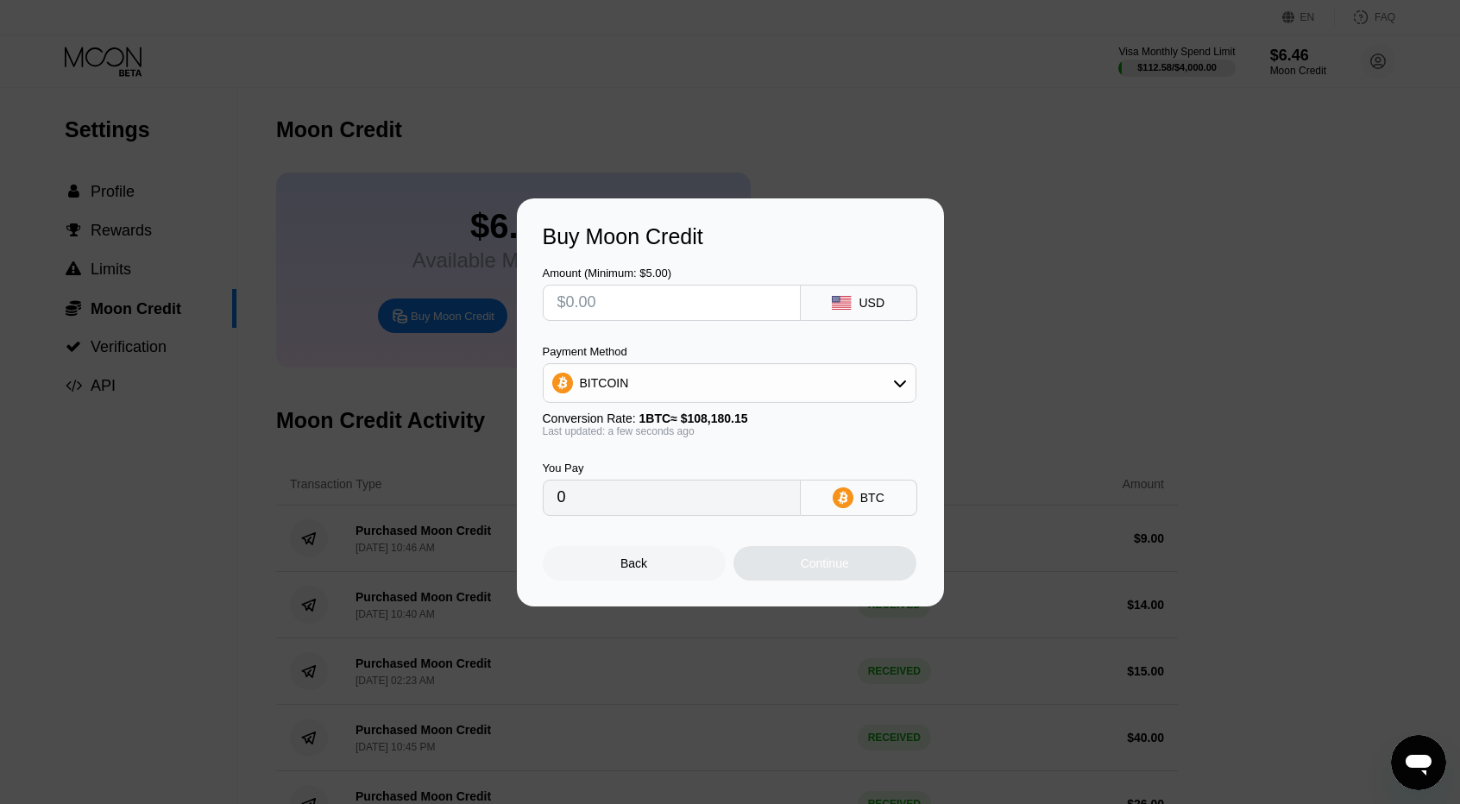
click at [616, 559] on div "Back" at bounding box center [634, 563] width 183 height 35
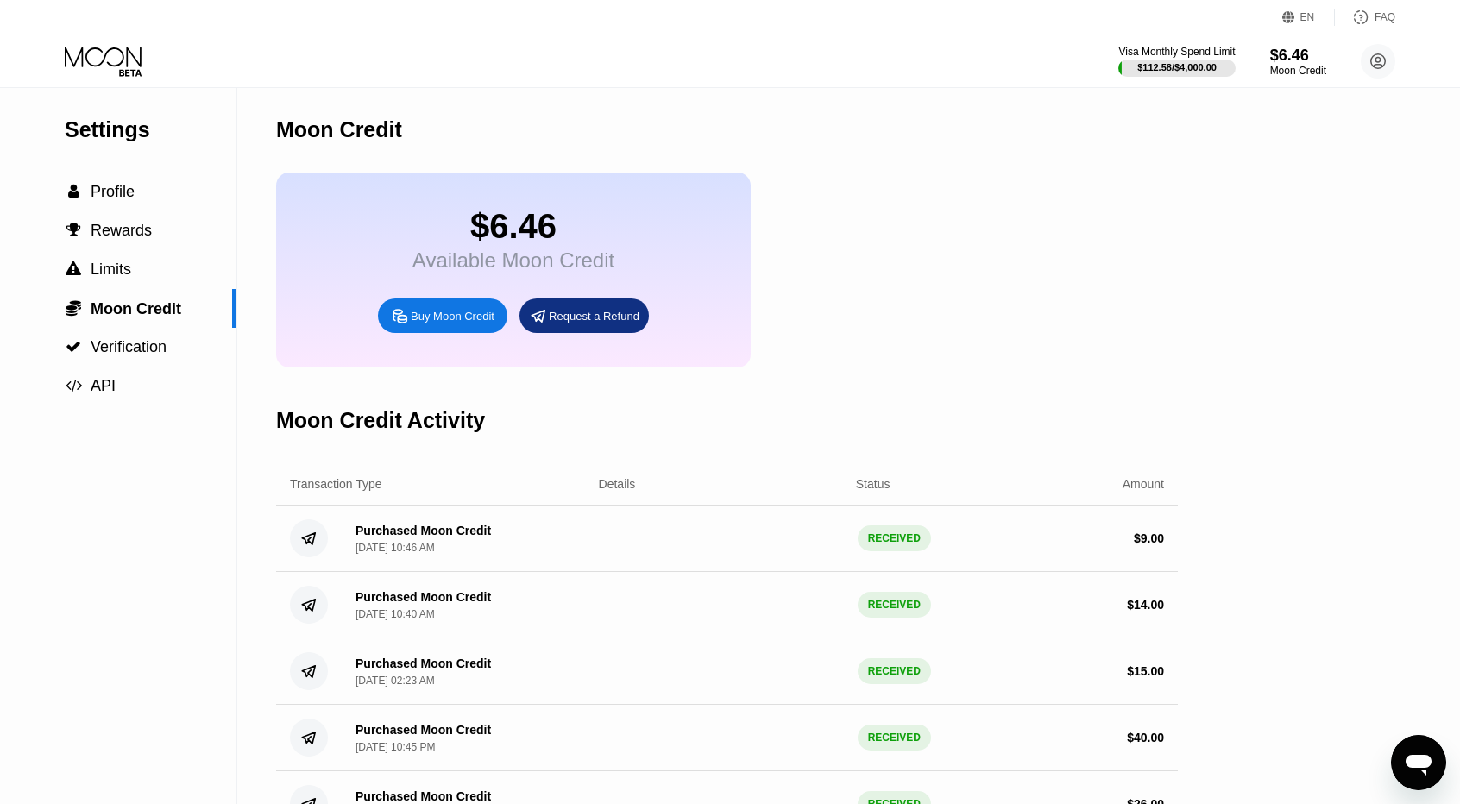
click at [433, 333] on div "Buy Moon Credit" at bounding box center [442, 316] width 129 height 35
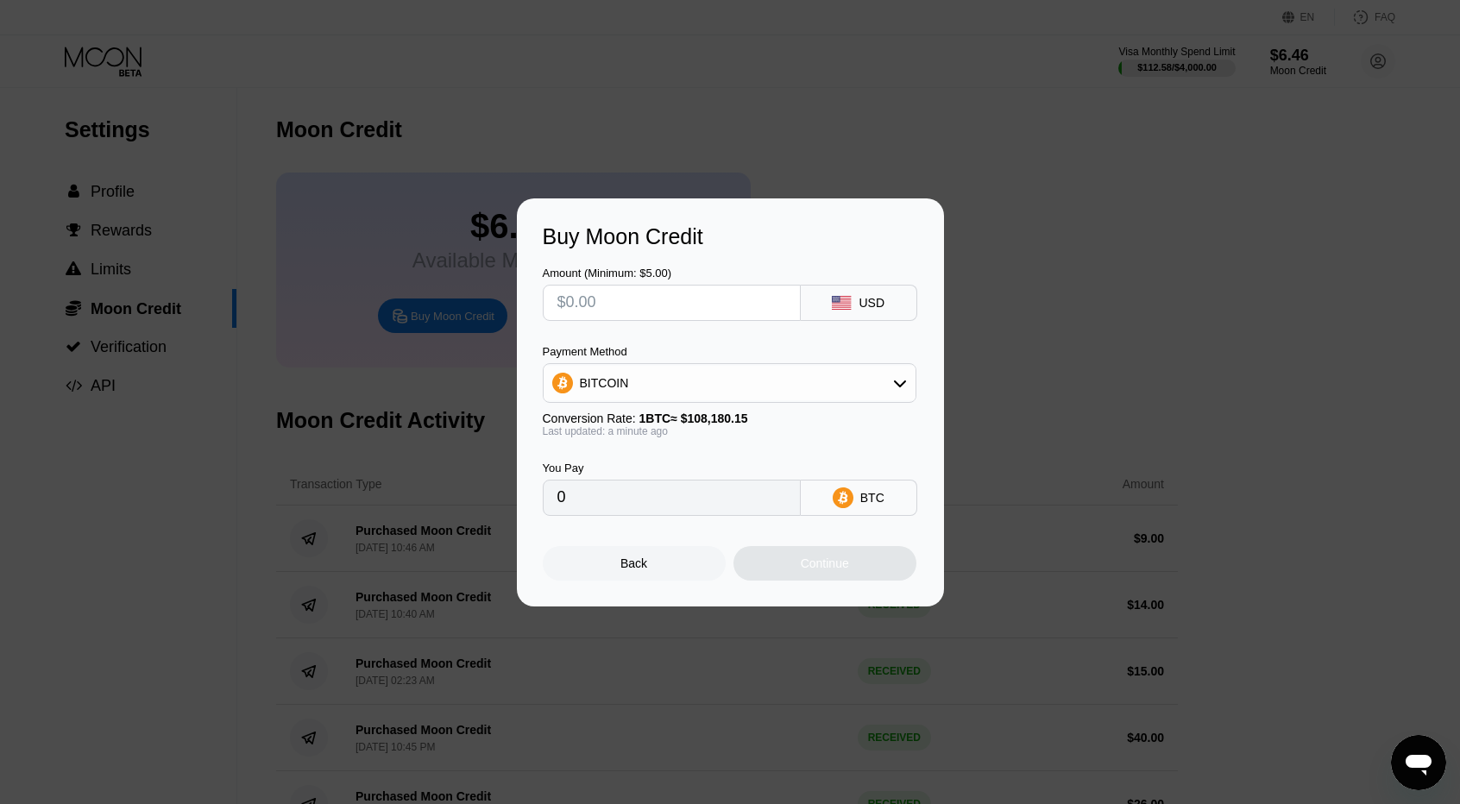
click at [645, 408] on div "Payment Method BITCOIN Conversion Rate: 1 BTC ≈ $108,180.15 Last updated: a min…" at bounding box center [730, 391] width 374 height 92
click at [625, 394] on div "BITCOIN" at bounding box center [730, 383] width 372 height 35
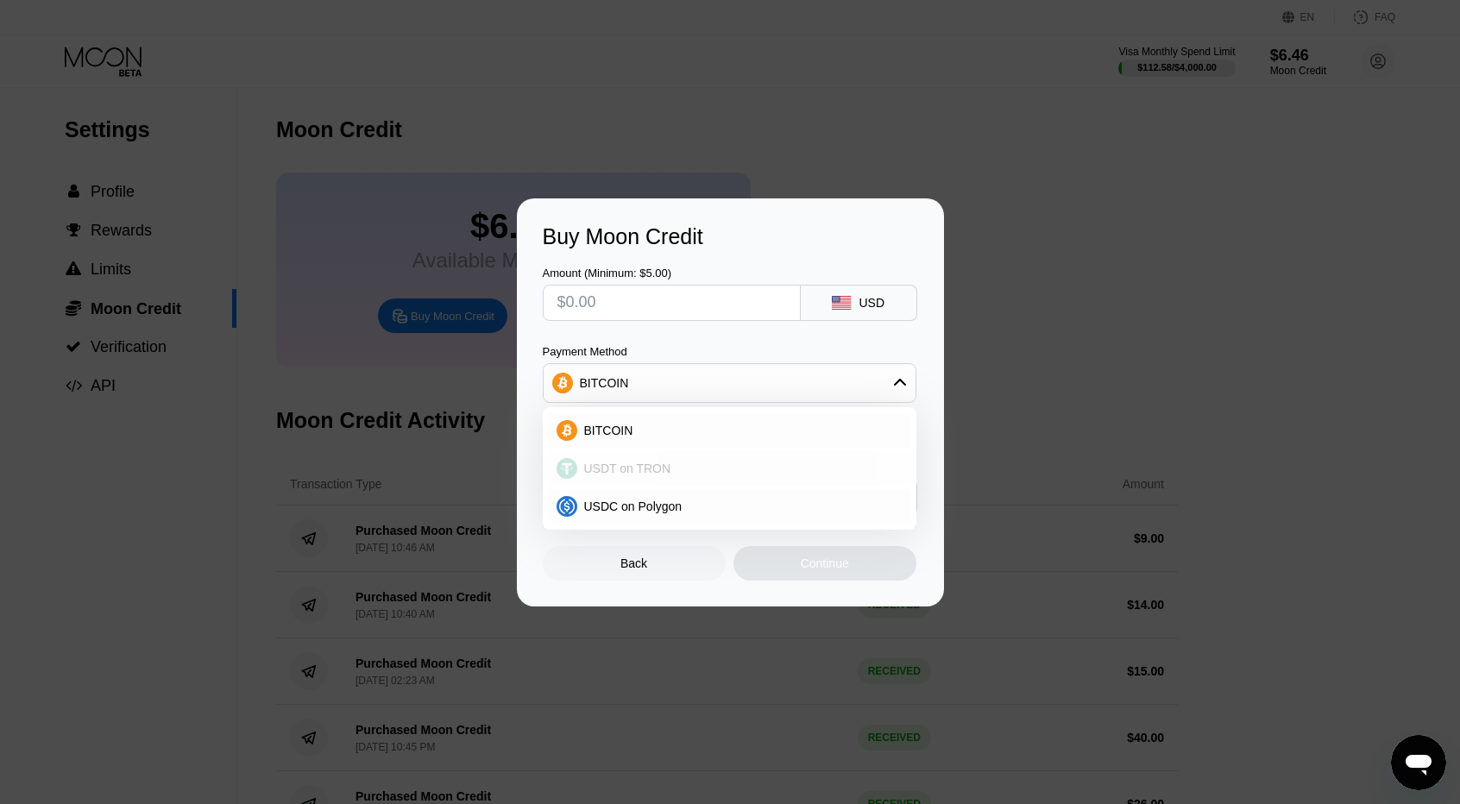
click at [622, 481] on div "USDT on TRON" at bounding box center [729, 468] width 363 height 35
type input "0.00"
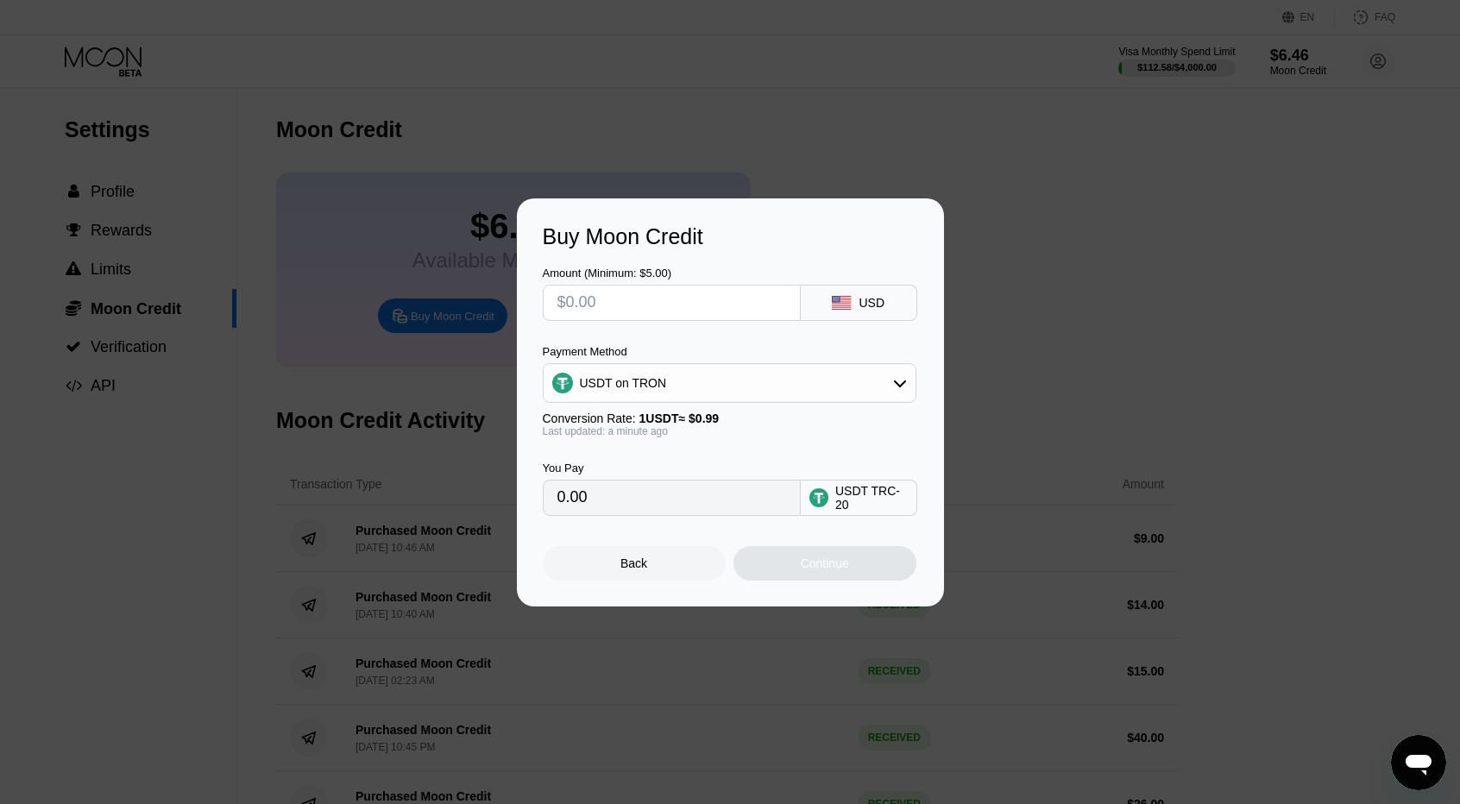
click at [613, 307] on input "text" at bounding box center [671, 303] width 229 height 35
type input "$1"
type input "1.01"
type input "$19"
type input "19.19"
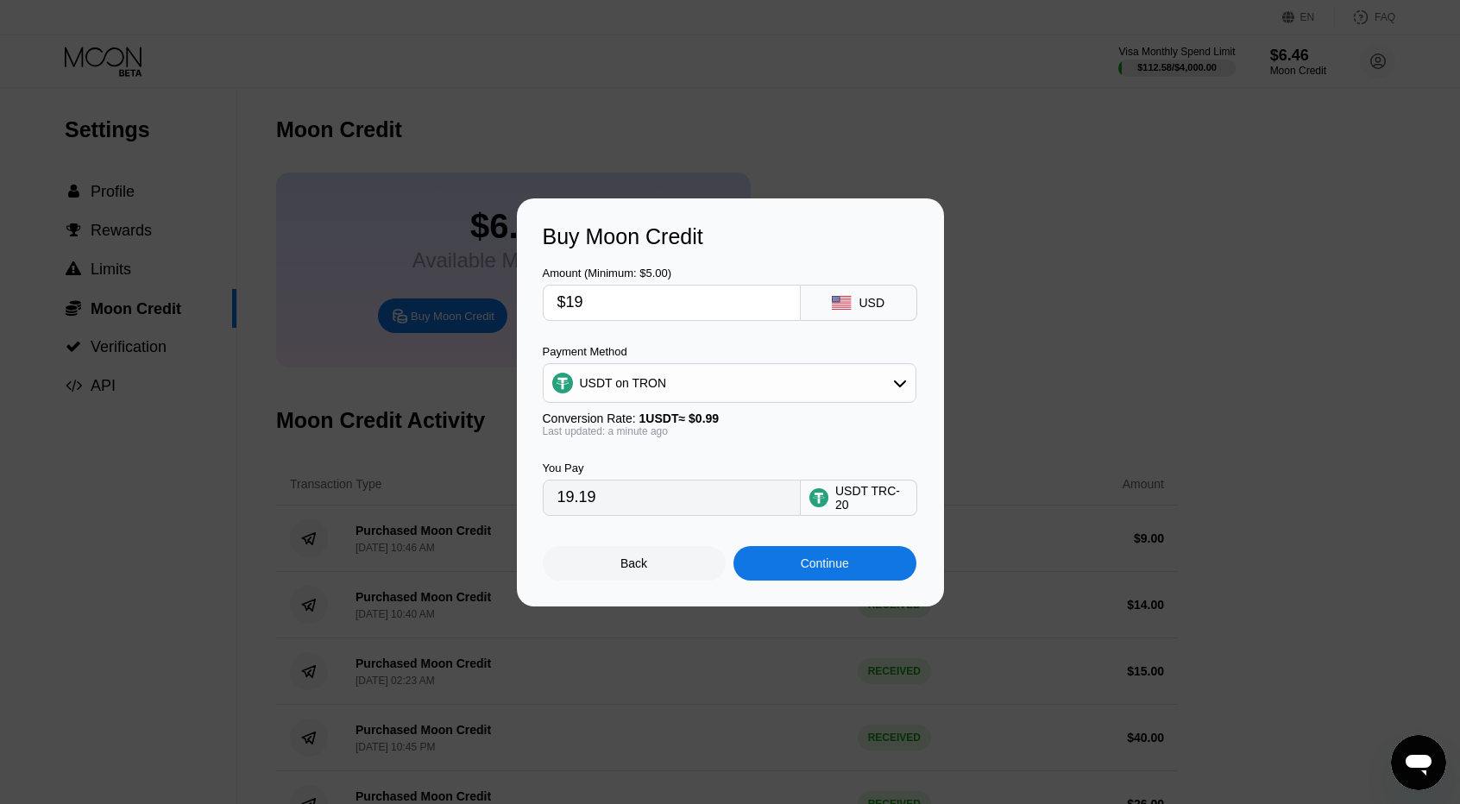
type input "$19"
click at [821, 581] on div "Continue" at bounding box center [824, 563] width 183 height 35
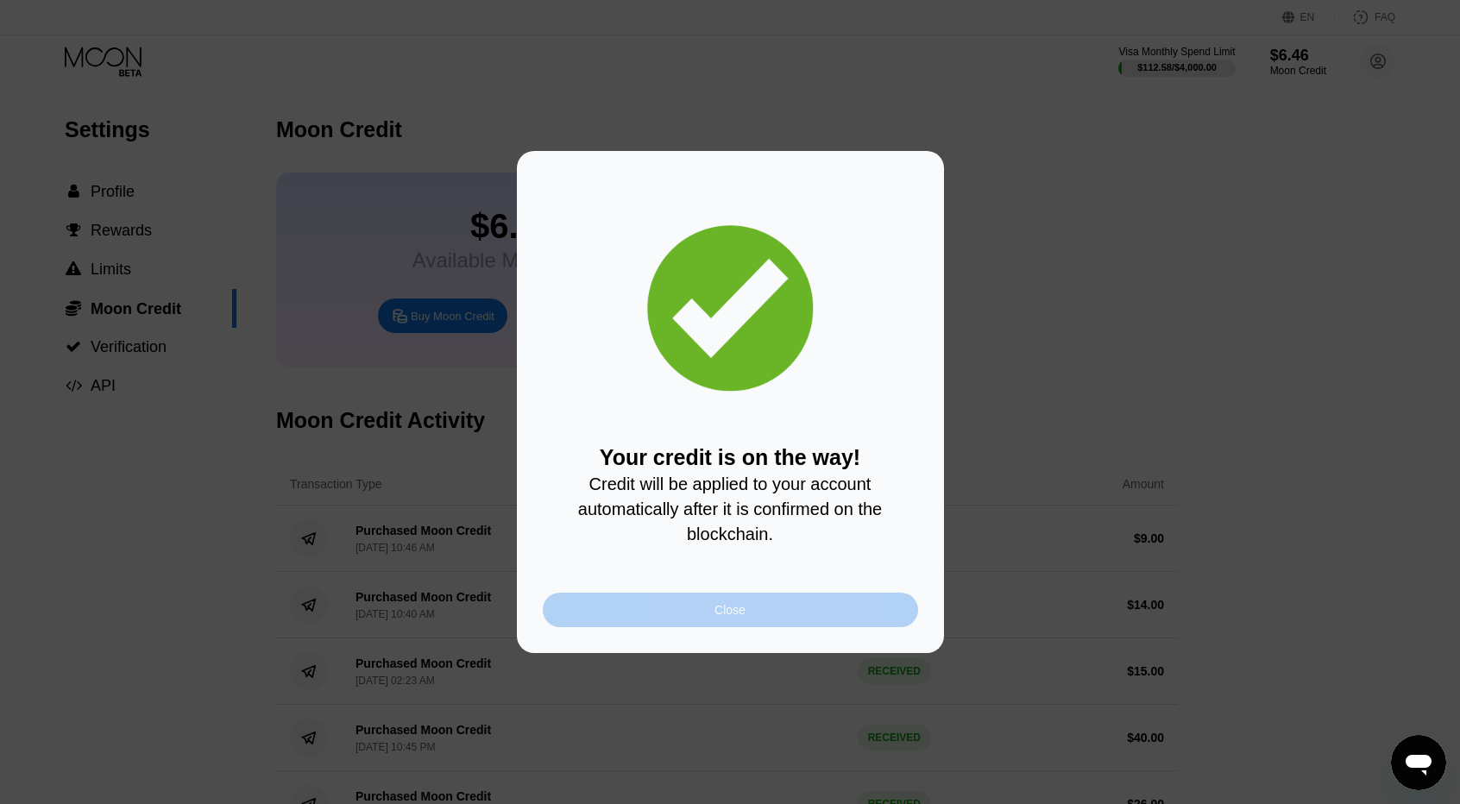
click at [752, 603] on div "Close" at bounding box center [730, 610] width 375 height 35
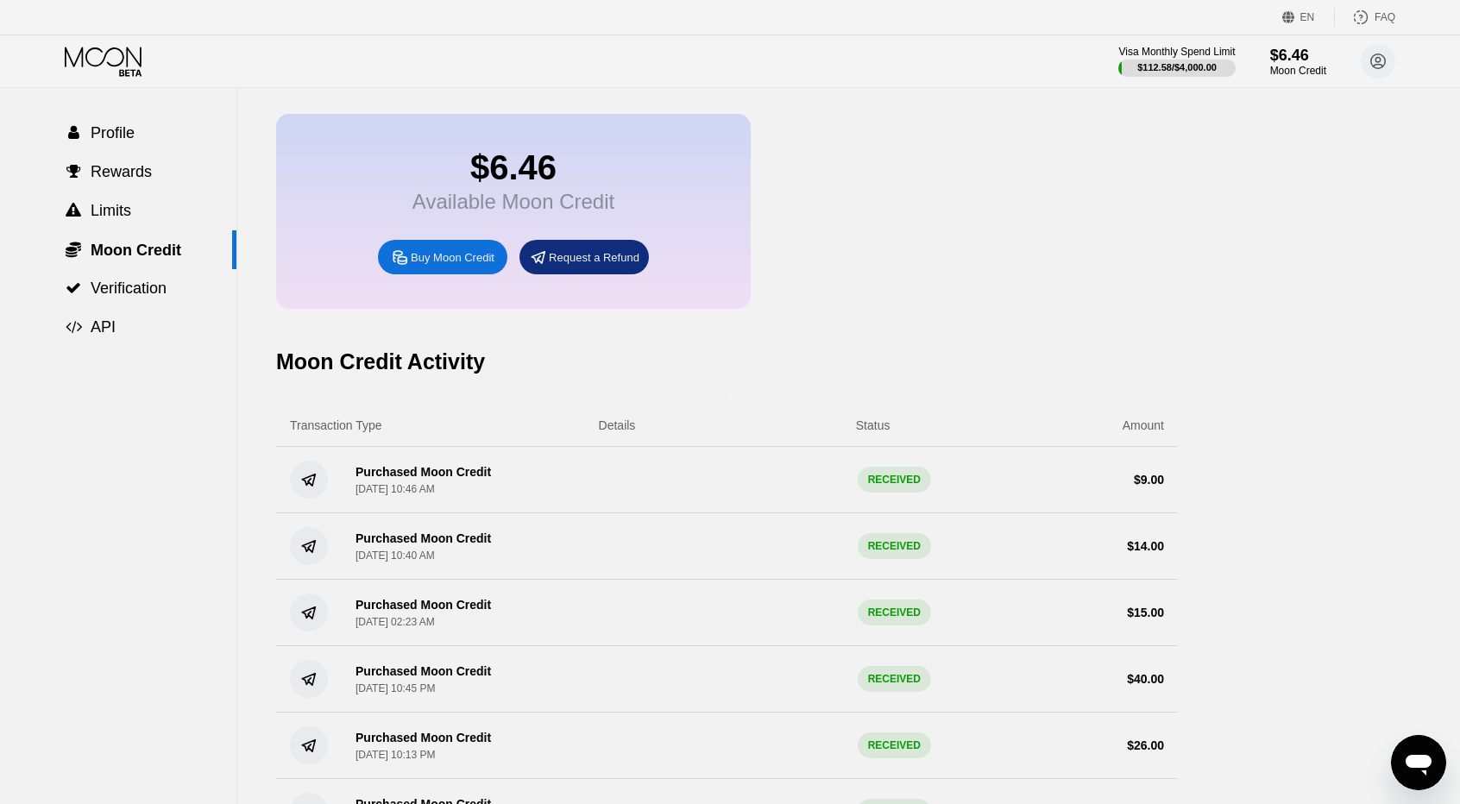
scroll to position [86, 0]
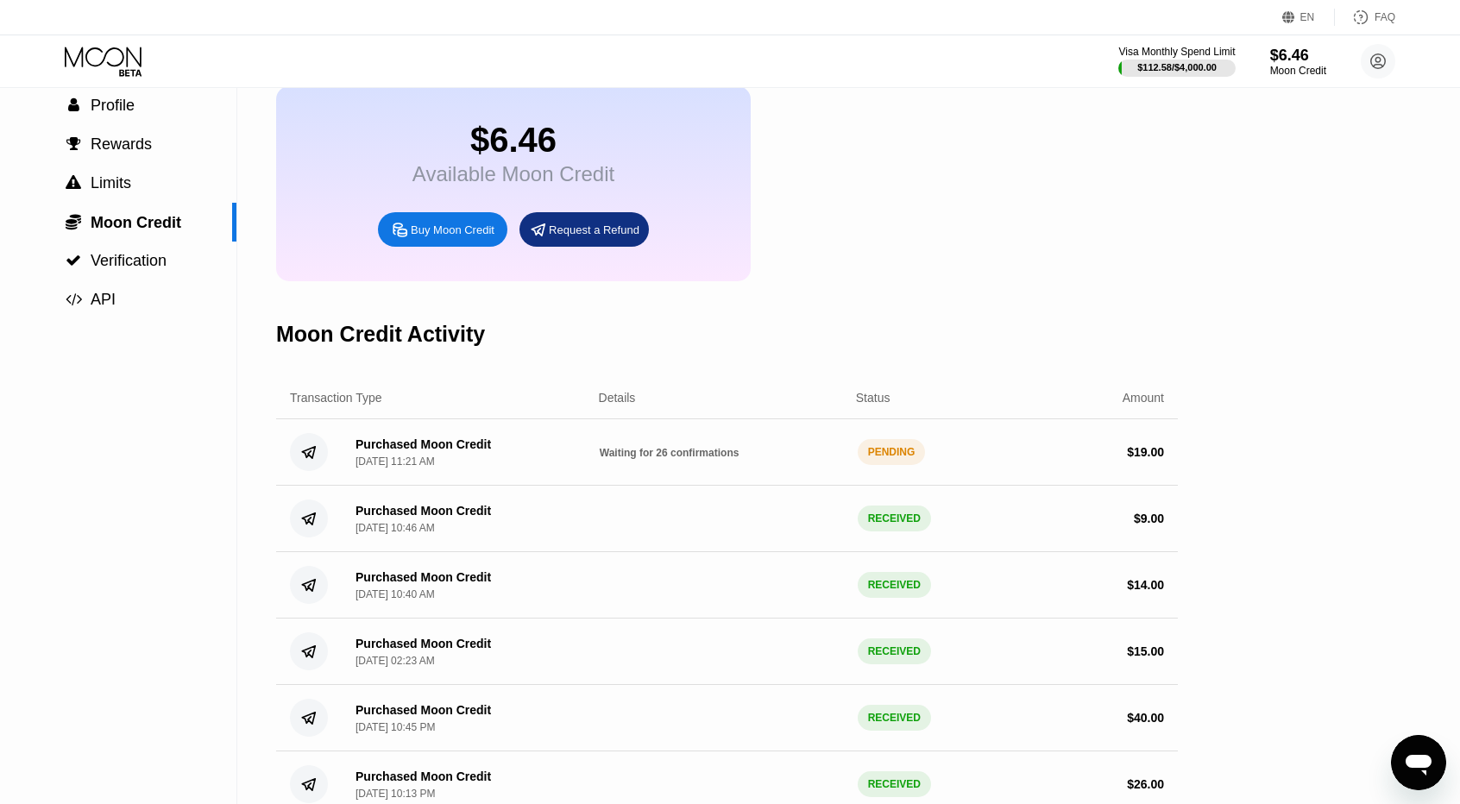
click at [114, 47] on icon at bounding box center [105, 62] width 80 height 30
